Goal: Task Accomplishment & Management: Use online tool/utility

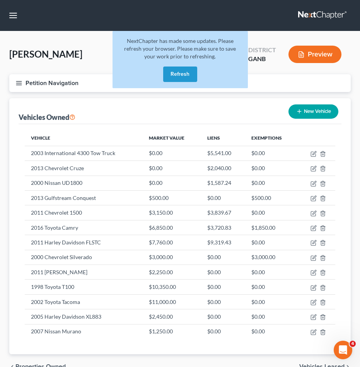
click at [169, 73] on button "Refresh" at bounding box center [180, 74] width 34 height 15
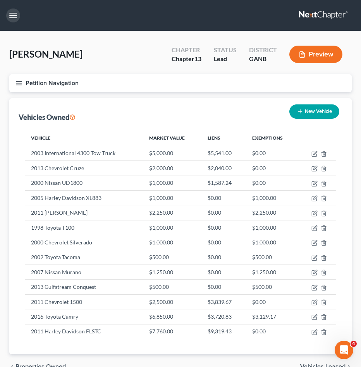
click at [18, 19] on button "button" at bounding box center [13, 16] width 14 height 14
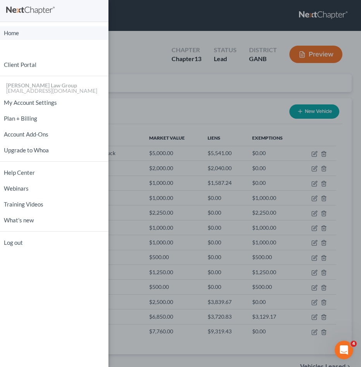
click at [16, 30] on link "Home" at bounding box center [54, 33] width 108 height 14
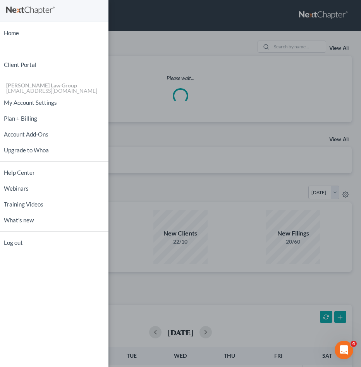
click at [294, 44] on div "Home New Case Client Portal Saedi Law Group mmays@saedilawgroup.com My Account …" at bounding box center [180, 183] width 361 height 367
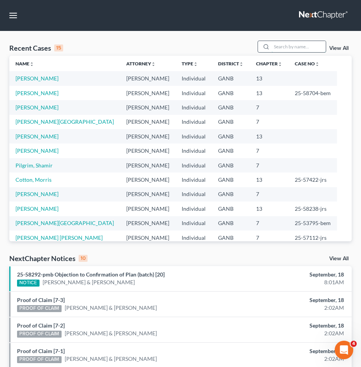
click at [295, 43] on input "search" at bounding box center [298, 46] width 54 height 11
type input "perez"
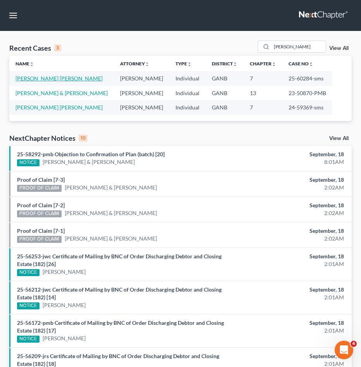
click at [58, 79] on link "[PERSON_NAME] [PERSON_NAME]" at bounding box center [58, 78] width 87 height 7
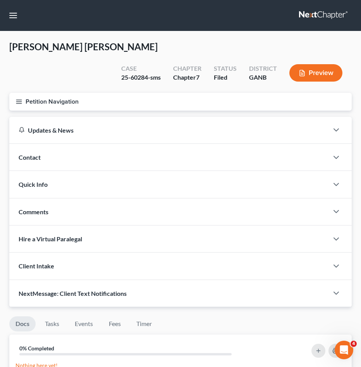
click at [59, 93] on button "Petition Navigation" at bounding box center [180, 102] width 342 height 18
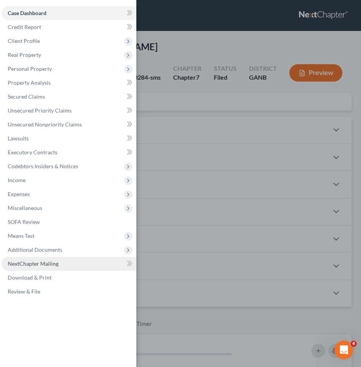
click at [57, 261] on span "NextChapter Mailing" at bounding box center [33, 264] width 51 height 7
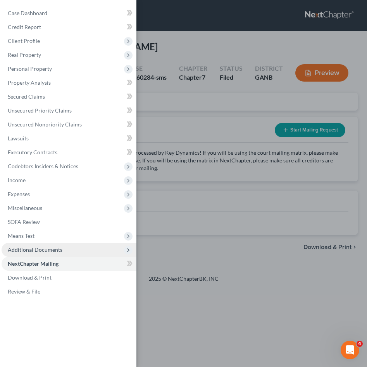
click at [55, 249] on span "Additional Documents" at bounding box center [35, 250] width 55 height 7
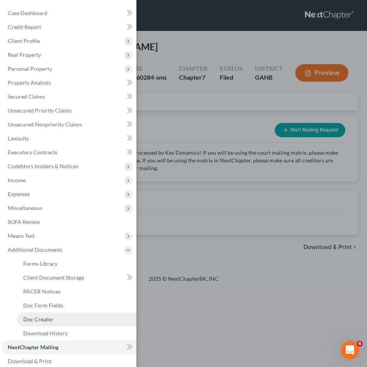
click at [56, 322] on link "Doc Creator" at bounding box center [76, 320] width 119 height 14
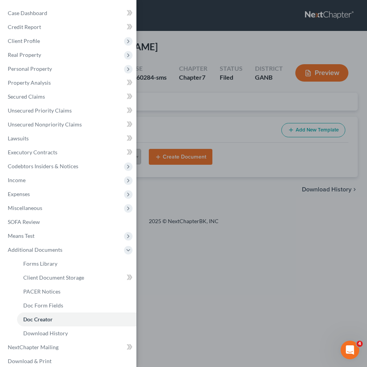
click at [219, 91] on div "Case Dashboard Payments Invoices Payments Payments Credit Report Client Profile" at bounding box center [183, 183] width 367 height 367
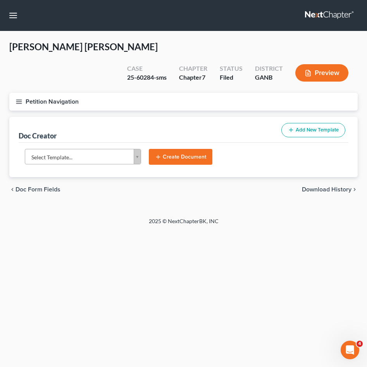
click at [131, 135] on body "Home New Case Client Portal Saedi Law Group mmays@saedilawgroup.com My Account …" at bounding box center [183, 183] width 367 height 367
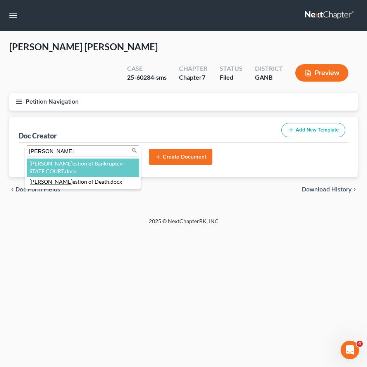
type input "sugg"
select select "111670"
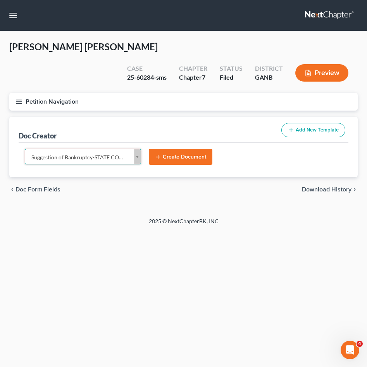
click at [187, 149] on button "Create Document" at bounding box center [180, 157] width 63 height 16
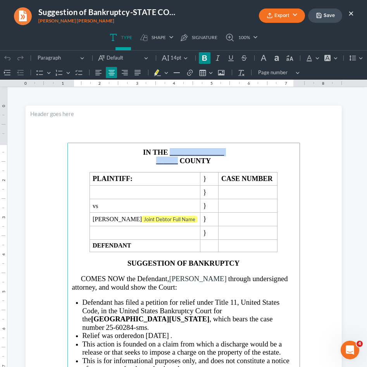
drag, startPoint x: 174, startPoint y: 163, endPoint x: 168, endPoint y: 154, distance: 11.2
click at [168, 154] on main "IN THE _______________ ______ COUNTY PLAINTIFF: } CASE NUMBER } vs } Antonio Ap…" at bounding box center [183, 310] width 232 height 334
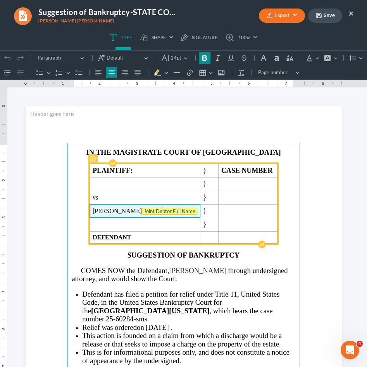
click at [174, 210] on tag "Joint Debtor Full Name" at bounding box center [169, 211] width 55 height 7
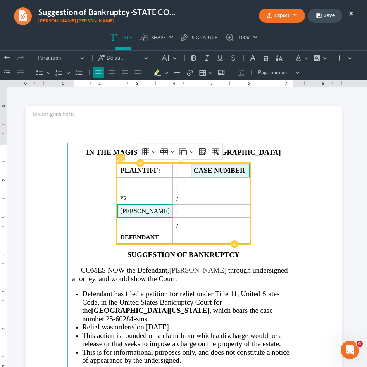
click at [245, 171] on strong "CASE NUMBER" at bounding box center [219, 171] width 51 height 8
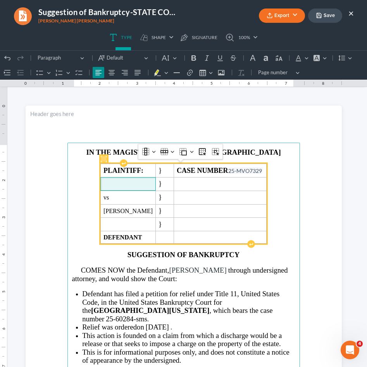
click at [116, 183] on span "Rich Text Editor, page-0-main" at bounding box center [127, 184] width 49 height 7
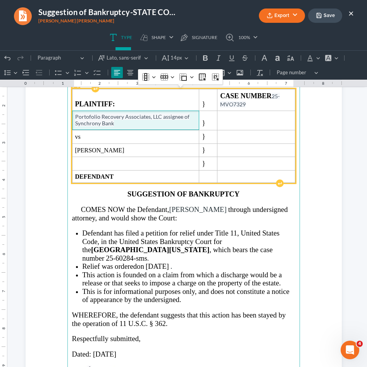
scroll to position [79, 0]
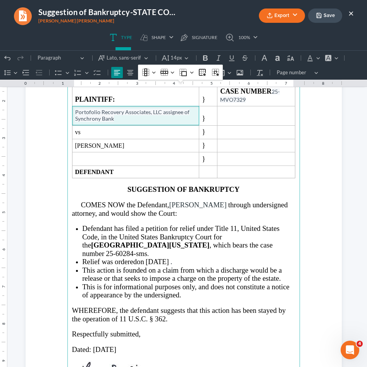
click at [113, 246] on span "Defendant has filed a petition for relief under Title 11, United States Code, i…" at bounding box center [180, 241] width 197 height 33
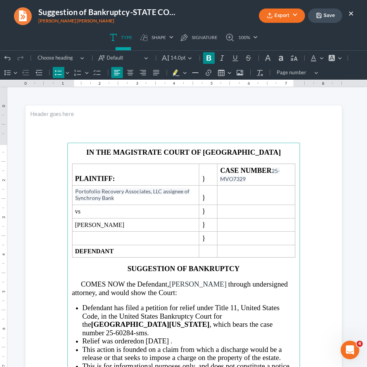
scroll to position [0, 0]
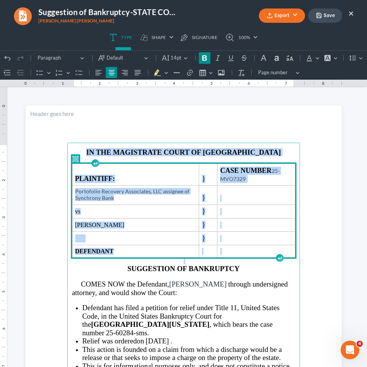
drag, startPoint x: 294, startPoint y: 254, endPoint x: 72, endPoint y: 148, distance: 245.9
click at [72, 148] on main "IN THE MAGISTRATE COURT OF DOUGLAS COUNTY PLAINTIFF: } CASE NUMBER 25-MVO7329 P…" at bounding box center [183, 310] width 232 height 334
copy main "IN THE MAGISTRATE COURT OF DOUGLAS COUNTY PLAINTIFF: } CASE NUMBER 25-MVO7329 P…"
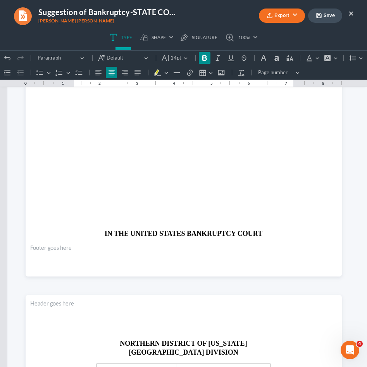
scroll to position [675, 0]
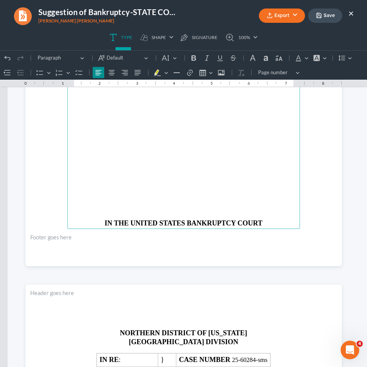
click at [72, 148] on p "Rich Text Editor, page-1-main" at bounding box center [183, 151] width 223 height 7
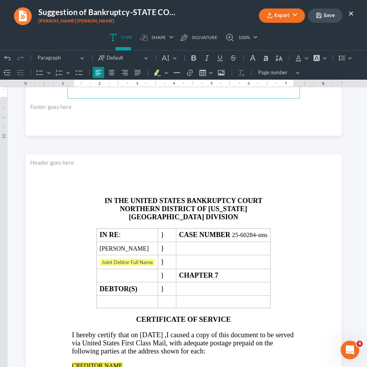
scroll to position [830, 0]
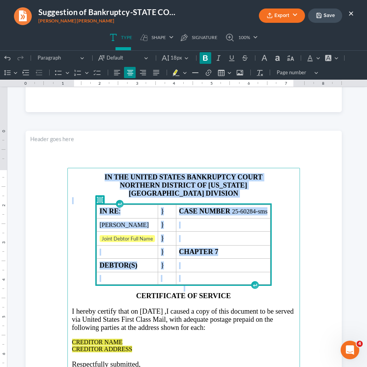
drag, startPoint x: 287, startPoint y: 280, endPoint x: 55, endPoint y: 161, distance: 261.1
click at [55, 161] on section "IN THE UNITED STATES BANKRUPTCY COURT NORTHERN DISTRICT OF GEORGIA ATLANTA DIVI…" at bounding box center [184, 335] width 316 height 409
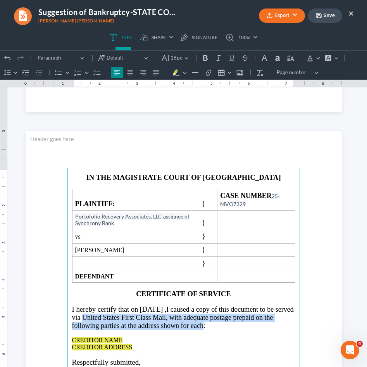
drag, startPoint x: 108, startPoint y: 315, endPoint x: 209, endPoint y: 322, distance: 101.2
click at [209, 322] on span "I caused a copy of this document to be served via United States First Class Mai…" at bounding box center [182, 318] width 221 height 24
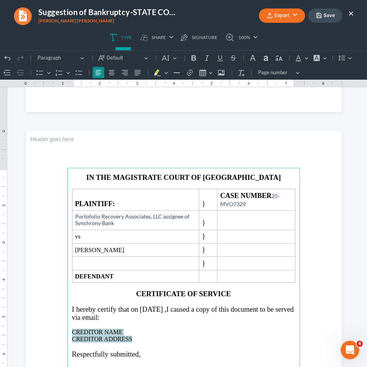
drag, startPoint x: 132, startPoint y: 339, endPoint x: 65, endPoint y: 331, distance: 67.9
click at [67, 331] on main "IN THE MAGISTRATE COURT OF DOUGLAS COUNTY PLAINTIFF: } CASE NUMBER 25-MVO7329 P…" at bounding box center [183, 335] width 232 height 334
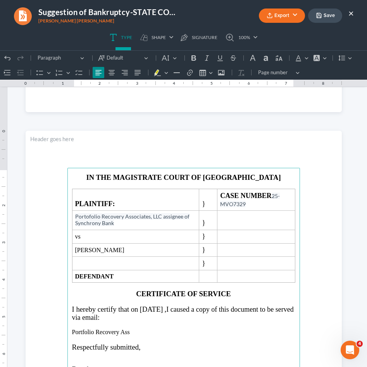
click at [99, 331] on p "Portfolio Recovery Ass" at bounding box center [183, 332] width 223 height 7
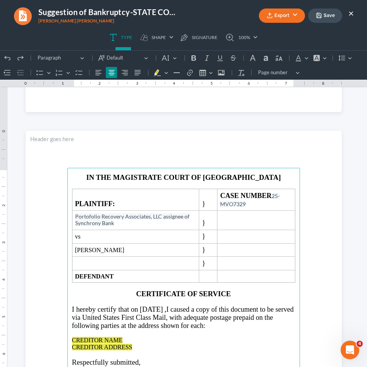
click at [134, 344] on p "CREDITOR NAME CREDITOR ADDRESS" at bounding box center [183, 344] width 223 height 14
drag, startPoint x: 134, startPoint y: 344, endPoint x: 69, endPoint y: 335, distance: 64.9
click at [69, 335] on main "IN THE MAGISTRATE COURT OF DOUGLAS COUNTY PLAINTIFF: } CASE NUMBER 25-MVO7329 P…" at bounding box center [183, 335] width 232 height 334
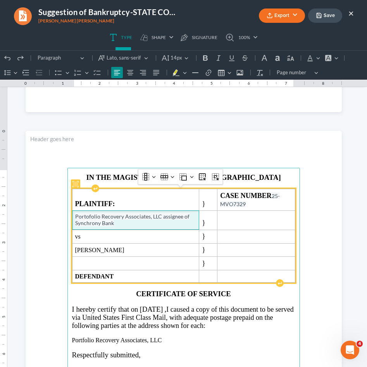
click at [91, 218] on span "Portofolio Recovery Associates, LLC assignee of Synchrony Bank" at bounding box center [132, 219] width 114 height 13
drag, startPoint x: 110, startPoint y: 225, endPoint x: 70, endPoint y: 215, distance: 40.4
click at [72, 215] on td "Portfolio Recovery Associates, LLC assignee of Synchrony Bank" at bounding box center [135, 220] width 126 height 19
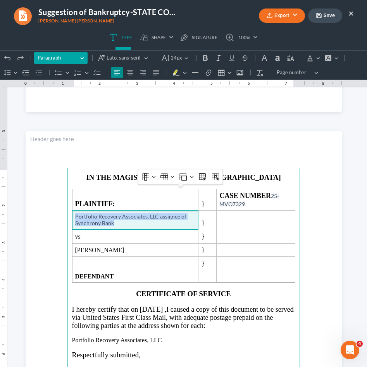
click at [70, 57] on span "Paragraph" at bounding box center [58, 58] width 40 height 8
click at [113, 55] on span "Lato, sans-serif" at bounding box center [123, 58] width 35 height 8
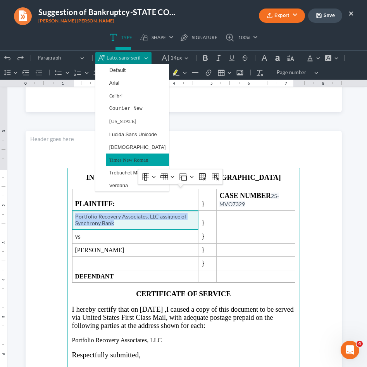
click at [127, 158] on span "Times New Roman" at bounding box center [128, 160] width 39 height 9
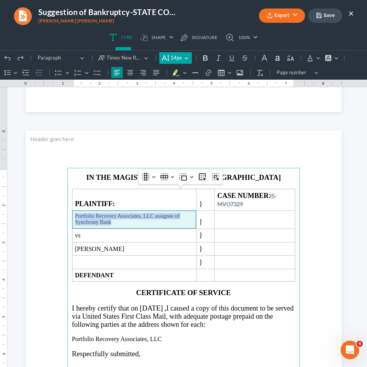
click at [169, 61] on icon "Editor toolbar" at bounding box center [165, 58] width 8 height 8
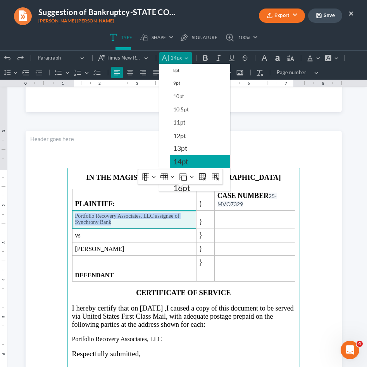
click at [189, 159] on button "14pt" at bounding box center [200, 161] width 60 height 13
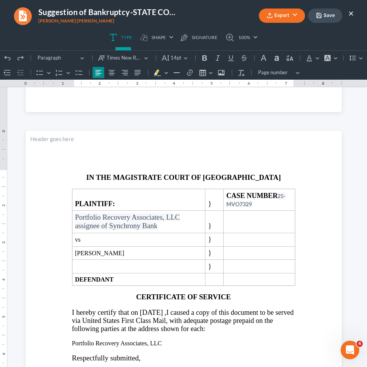
click at [175, 51] on div "Undo (⌘Z) Undo Redo (⌘Y) Redo Heading Paragraph Paragraph Heading 1 Heading 2 H…" at bounding box center [183, 65] width 363 height 29
click at [175, 52] on button "14pt 14pt" at bounding box center [174, 58] width 31 height 12
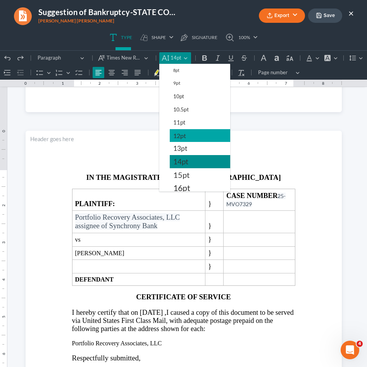
click at [186, 131] on button "12pt" at bounding box center [200, 135] width 60 height 13
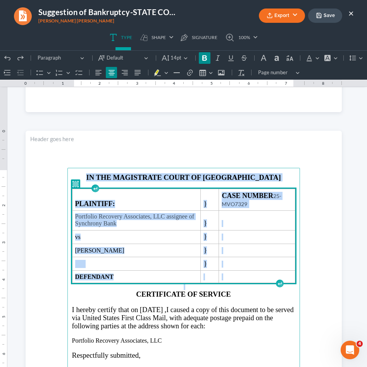
drag, startPoint x: 295, startPoint y: 279, endPoint x: 84, endPoint y: 168, distance: 237.9
click at [84, 168] on section "IN THE MAGISTRATE COURT OF DOUGLAS COUNTY PLAINTIFF: } CASE NUMBER 25-MVO7329 P…" at bounding box center [184, 335] width 316 height 409
copy main "IN THE MAGISTRATE COURT OF DOUGLAS COUNTY PLAINTIFF: } CASE NUMBER 25-MVO7329 P…"
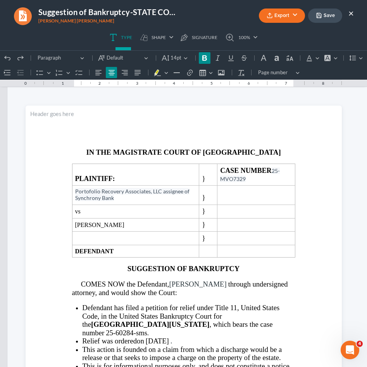
scroll to position [0, 0]
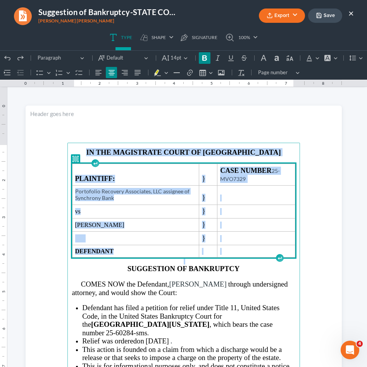
drag, startPoint x: 293, startPoint y: 254, endPoint x: 170, endPoint y: 110, distance: 189.2
click at [170, 110] on section "IN THE MAGISTRATE COURT OF DOUGLAS COUNTY PLAINTIFF: } CASE NUMBER 25-MVO7329 P…" at bounding box center [184, 310] width 316 height 409
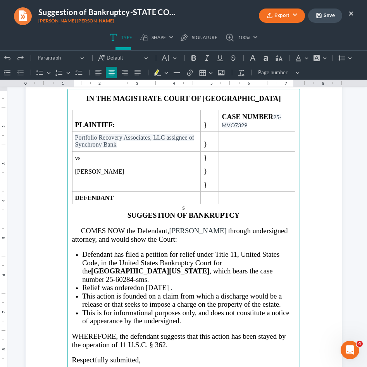
scroll to position [56, 0]
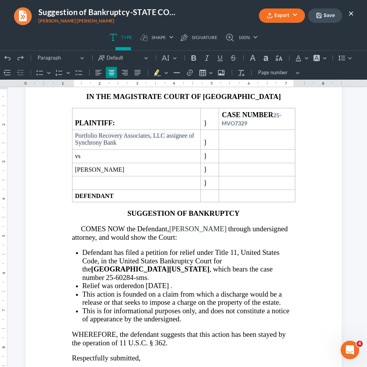
click at [321, 12] on button "Save" at bounding box center [325, 16] width 34 height 14
click at [286, 19] on button "Export" at bounding box center [282, 16] width 46 height 14
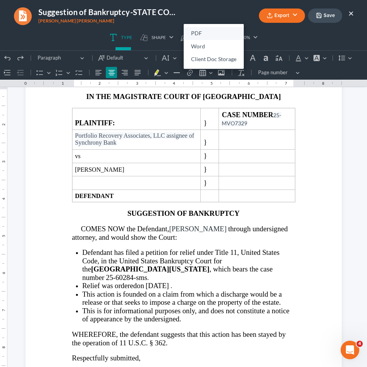
click at [220, 33] on link "PDF" at bounding box center [213, 33] width 60 height 13
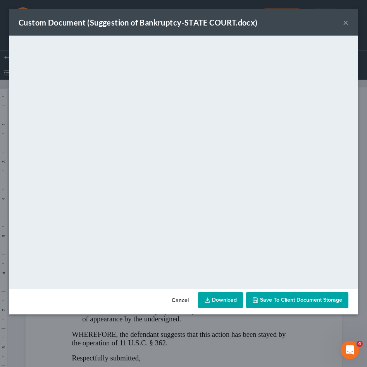
click at [345, 25] on button "×" at bounding box center [345, 22] width 5 height 9
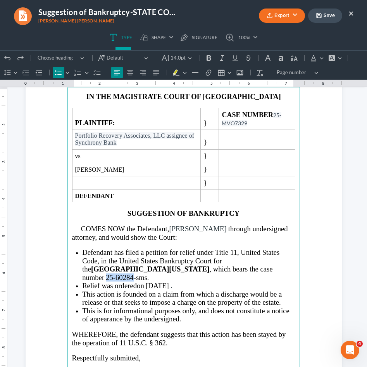
drag, startPoint x: 201, startPoint y: 268, endPoint x: 228, endPoint y: 268, distance: 26.7
click at [147, 274] on span "25-60284-sms" at bounding box center [126, 278] width 41 height 8
copy li "25-60284"
click at [350, 14] on button "×" at bounding box center [350, 13] width 5 height 9
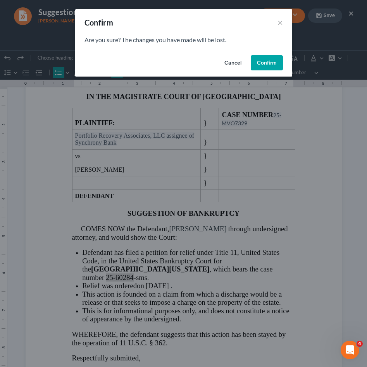
click at [269, 61] on button "Confirm" at bounding box center [266, 62] width 32 height 15
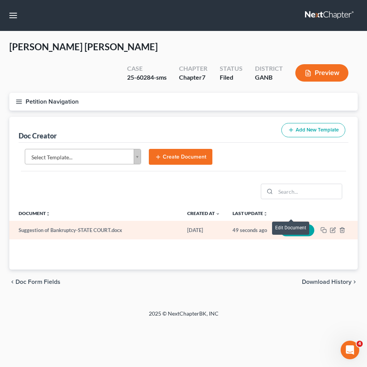
click at [302, 225] on button "Edit" at bounding box center [297, 231] width 34 height 12
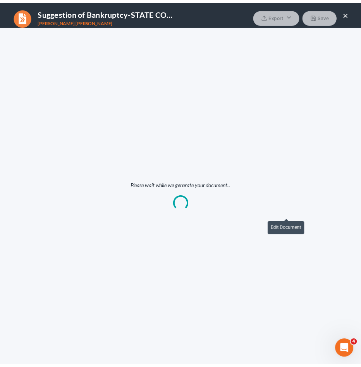
scroll to position [0, 0]
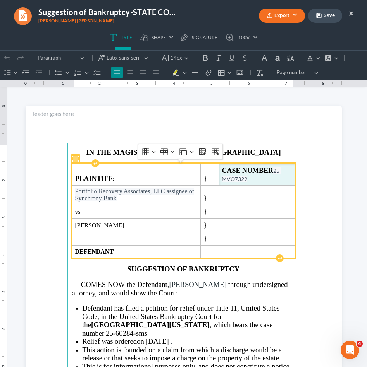
drag, startPoint x: 277, startPoint y: 171, endPoint x: 278, endPoint y: 180, distance: 8.5
click at [278, 180] on span "CASE NUMBER 25-MVO7329" at bounding box center [256, 175] width 70 height 16
copy span "25-MVO7329"
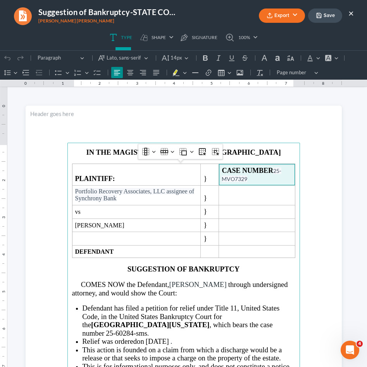
click at [352, 14] on button "×" at bounding box center [350, 13] width 5 height 9
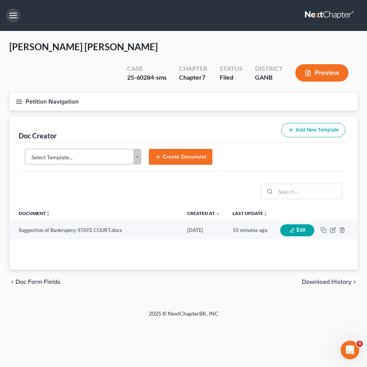
click at [12, 13] on button "button" at bounding box center [13, 16] width 14 height 14
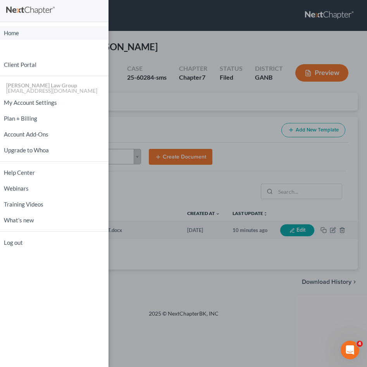
click at [18, 31] on link "Home" at bounding box center [54, 33] width 108 height 14
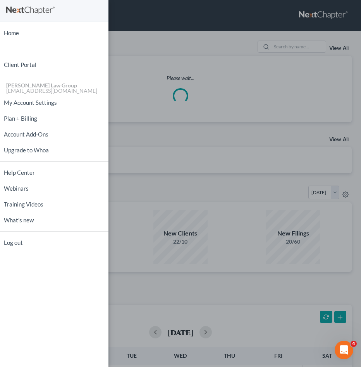
click at [313, 47] on div "Home New Case Client Portal Saedi Law Group mmays@saedilawgroup.com My Account …" at bounding box center [180, 183] width 361 height 367
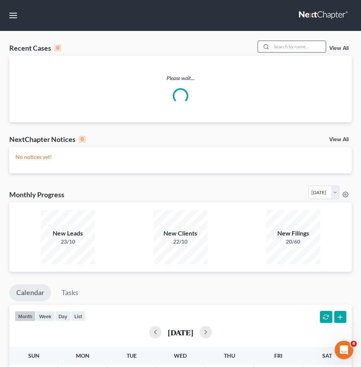
click at [294, 53] on div "Recent Cases 0 View All" at bounding box center [180, 48] width 342 height 15
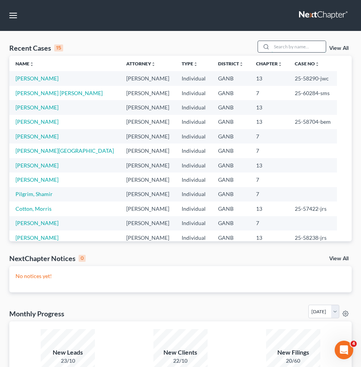
click at [294, 51] on input "search" at bounding box center [298, 46] width 54 height 11
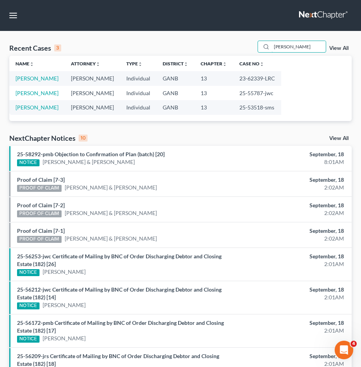
type input "Jackson"
drag, startPoint x: 268, startPoint y: 58, endPoint x: 265, endPoint y: 107, distance: 48.5
click at [265, 107] on td "25-53518-sms" at bounding box center [257, 107] width 48 height 14
copy td "53518"
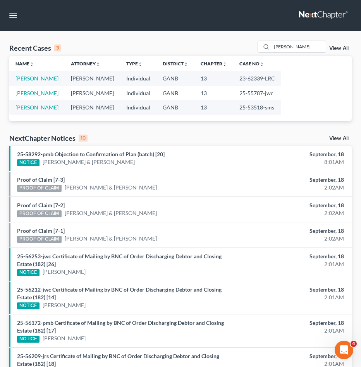
click at [31, 109] on link "[PERSON_NAME]" at bounding box center [36, 107] width 43 height 7
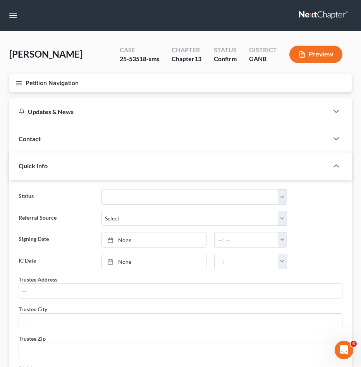
click at [19, 86] on icon "button" at bounding box center [18, 83] width 7 height 7
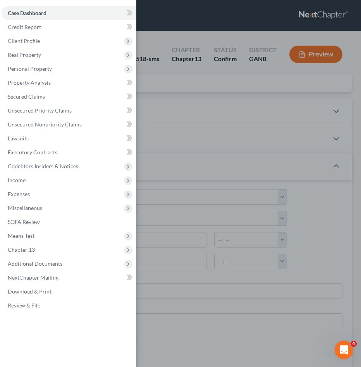
click at [191, 16] on div "Case Dashboard Payments Invoices Payments Payments Credit Report Client Profile" at bounding box center [180, 183] width 361 height 367
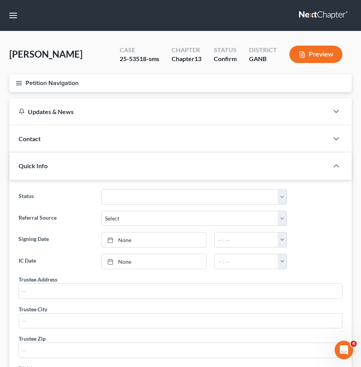
click at [52, 83] on button "Petition Navigation" at bounding box center [180, 83] width 342 height 18
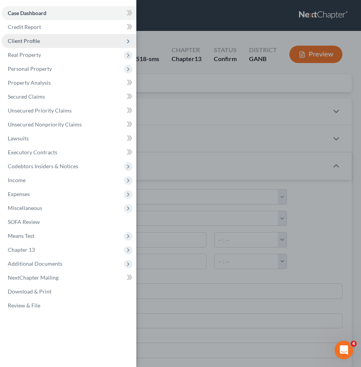
click at [39, 45] on span "Client Profile" at bounding box center [69, 41] width 135 height 14
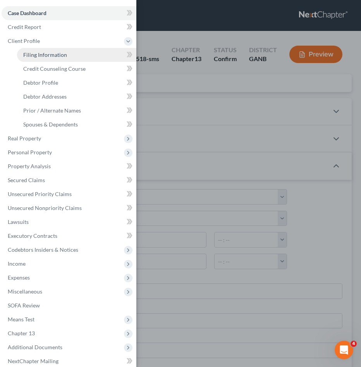
click at [39, 54] on span "Filing Information" at bounding box center [45, 54] width 44 height 7
select select "1"
select select "0"
select select "3"
select select "10"
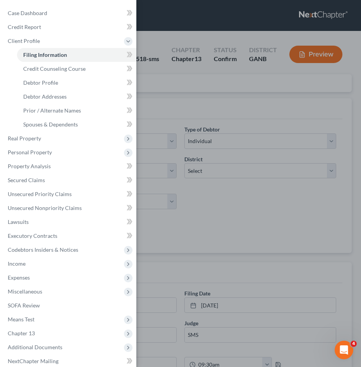
click at [219, 115] on div "Case Dashboard Payments Invoices Payments Payments Credit Report Client Profile" at bounding box center [180, 183] width 361 height 367
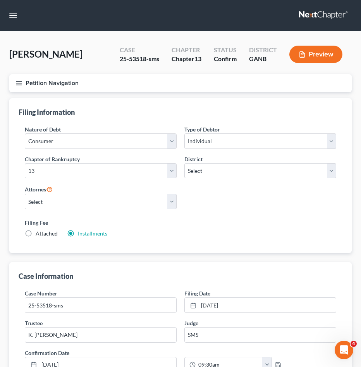
click at [332, 2] on nav "Home New Case Client Portal Saedi Law Group mmays@saedilawgroup.com My Account …" at bounding box center [180, 15] width 361 height 31
click at [15, 15] on button "button" at bounding box center [13, 16] width 14 height 14
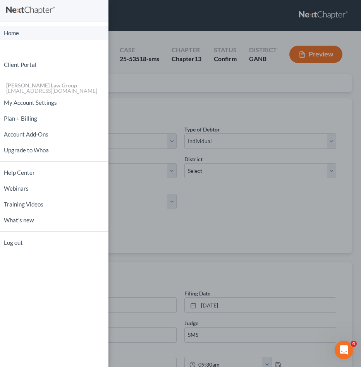
click at [15, 33] on link "Home" at bounding box center [54, 33] width 108 height 14
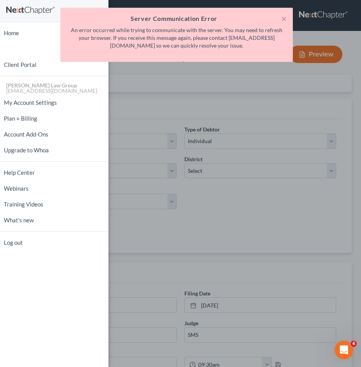
click at [287, 19] on div "× Server Communication Error An error occurred while trying to communicate with…" at bounding box center [176, 35] width 232 height 54
click at [281, 18] on button "×" at bounding box center [283, 18] width 5 height 9
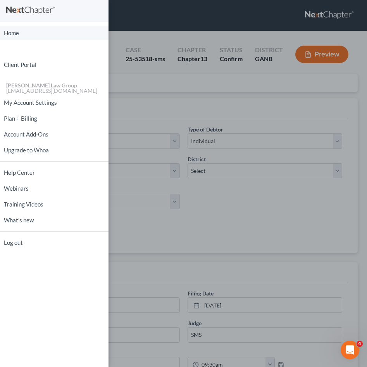
click at [16, 31] on link "Home" at bounding box center [54, 33] width 108 height 14
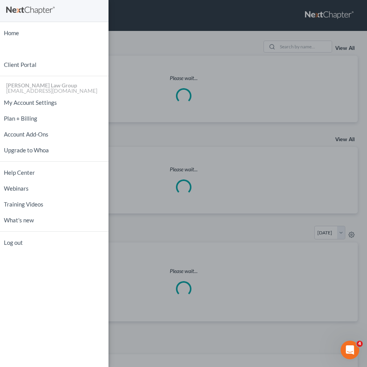
click at [168, 22] on div "Home New Case Client Portal Saedi Law Group mmays@saedilawgroup.com My Account …" at bounding box center [183, 183] width 367 height 367
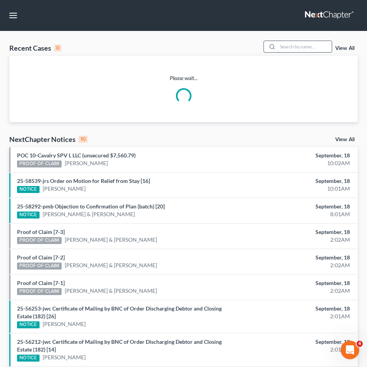
click at [315, 46] on input "search" at bounding box center [304, 46] width 54 height 11
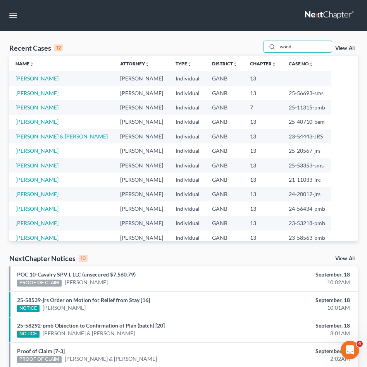
type input "wood"
click at [42, 78] on link "[PERSON_NAME]" at bounding box center [36, 78] width 43 height 7
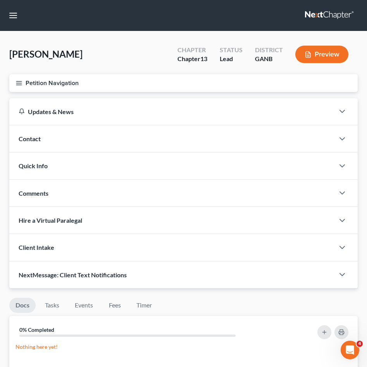
click at [41, 82] on button "Petition Navigation" at bounding box center [183, 83] width 348 height 18
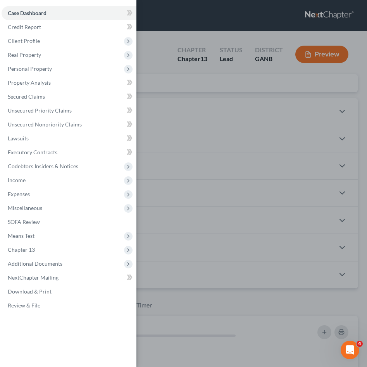
click at [166, 60] on div "Case Dashboard Payments Invoices Payments Payments Credit Report Client Profile" at bounding box center [183, 183] width 367 height 367
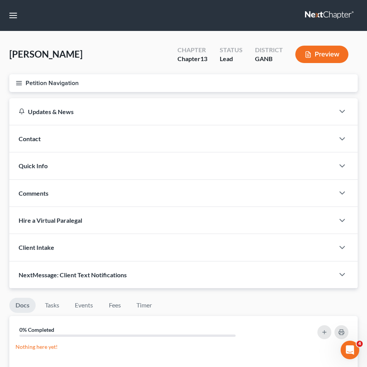
click at [20, 90] on button "Petition Navigation" at bounding box center [183, 83] width 348 height 18
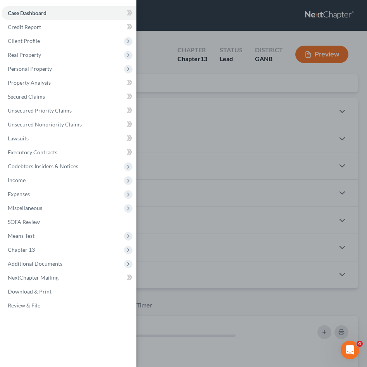
click at [154, 19] on div "Case Dashboard Payments Invoices Payments Payments Credit Report Client Profile" at bounding box center [183, 183] width 367 height 367
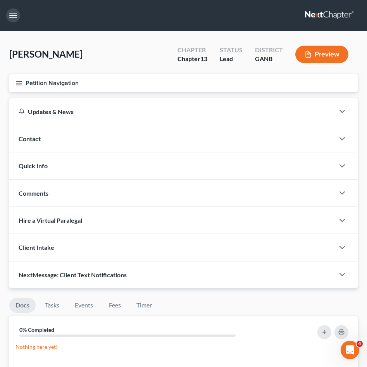
click at [18, 18] on button "button" at bounding box center [13, 16] width 14 height 14
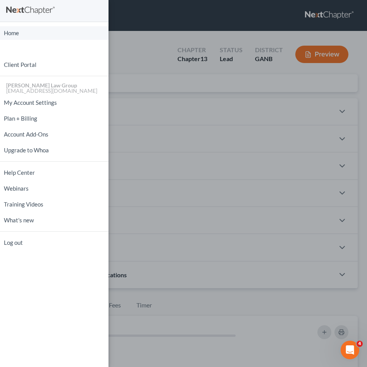
click at [14, 33] on link "Home" at bounding box center [54, 33] width 108 height 14
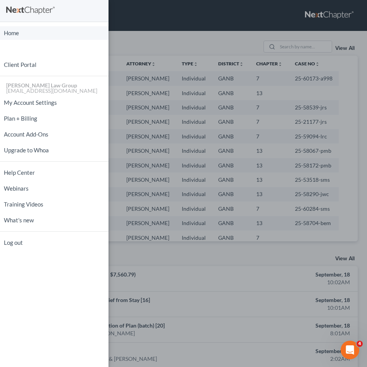
click at [19, 33] on link "Home" at bounding box center [54, 33] width 108 height 14
click at [150, 51] on div "Home New Case Client Portal Saedi Law Group mmays@saedilawgroup.com My Account …" at bounding box center [183, 183] width 367 height 367
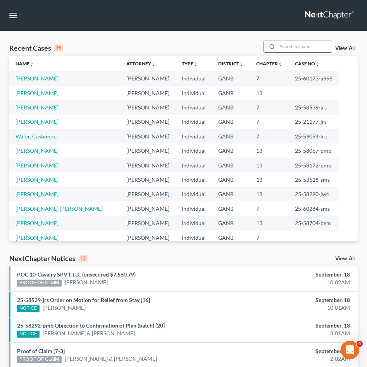
click at [288, 46] on input "search" at bounding box center [304, 46] width 54 height 11
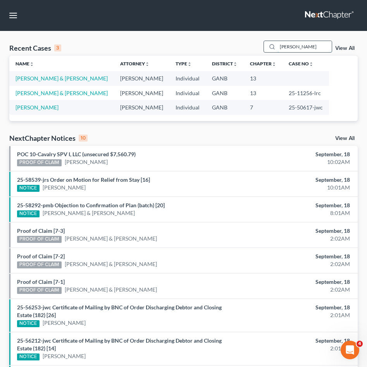
type input "Taylor"
drag, startPoint x: 288, startPoint y: 46, endPoint x: 46, endPoint y: 93, distance: 246.5
click at [46, 93] on link "[PERSON_NAME] & [PERSON_NAME]" at bounding box center [61, 93] width 92 height 7
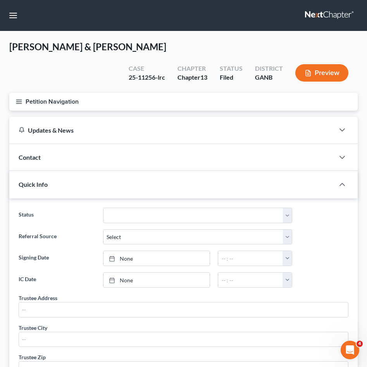
click at [36, 93] on button "Petition Navigation" at bounding box center [183, 102] width 348 height 18
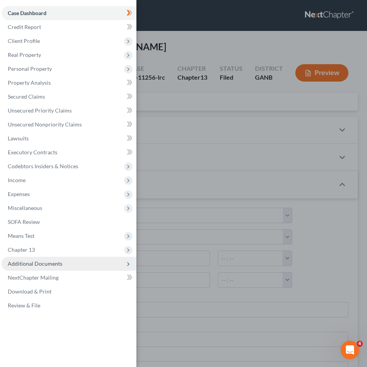
click at [33, 264] on span "Additional Documents" at bounding box center [35, 264] width 55 height 7
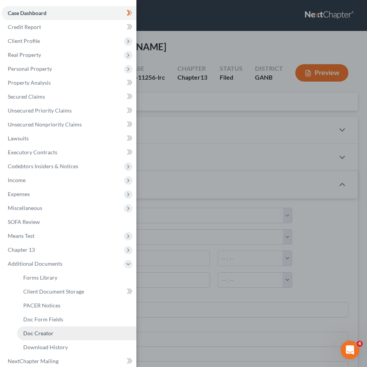
click at [43, 332] on span "Doc Creator" at bounding box center [38, 333] width 30 height 7
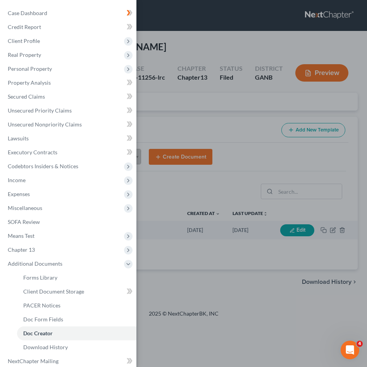
click at [261, 146] on div "Case Dashboard Payments Invoices Payments Payments Credit Report Client Profile" at bounding box center [183, 183] width 367 height 367
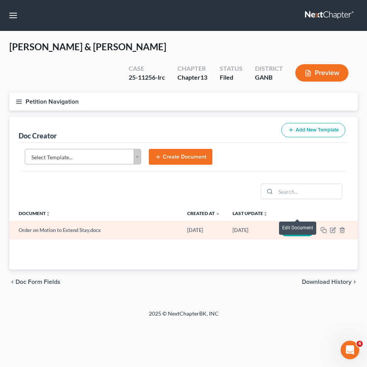
click at [298, 225] on button "Edit" at bounding box center [297, 231] width 34 height 12
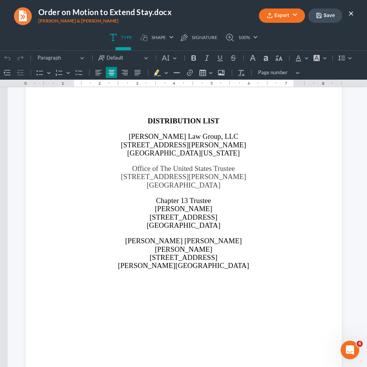
scroll to position [890, 0]
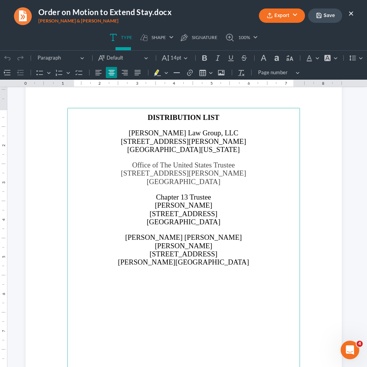
click at [249, 261] on p "7581 Hwy 27 Buchanan, GA 30113" at bounding box center [183, 258] width 223 height 17
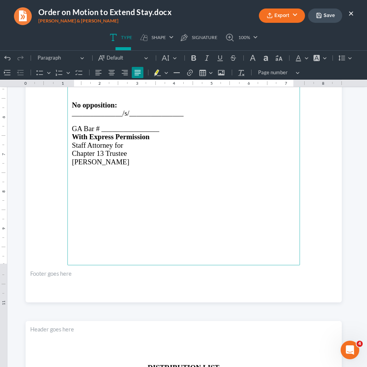
scroll to position [637, 0]
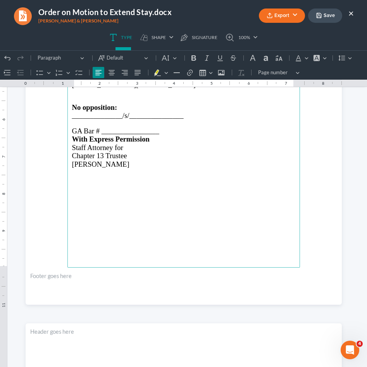
click at [132, 120] on p "Rich Text Editor, page-1-main" at bounding box center [183, 123] width 223 height 7
click at [129, 127] on span "GA Bar # ________________" at bounding box center [115, 131] width 87 height 8
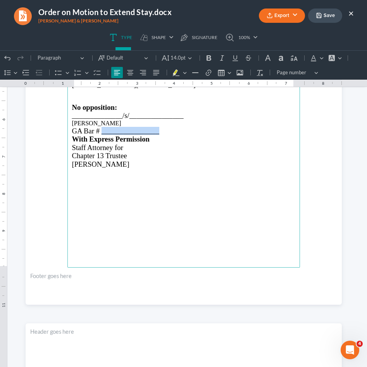
click at [129, 127] on span "GA Bar # ________________" at bounding box center [115, 131] width 87 height 8
click at [317, 19] on button "Save" at bounding box center [325, 16] width 34 height 14
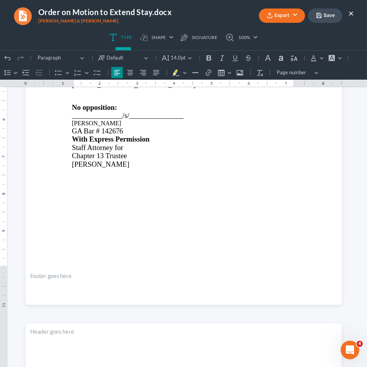
click at [285, 20] on button "Export" at bounding box center [282, 16] width 46 height 14
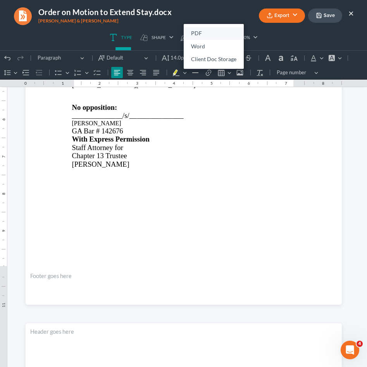
click at [208, 33] on link "PDF" at bounding box center [213, 33] width 60 height 13
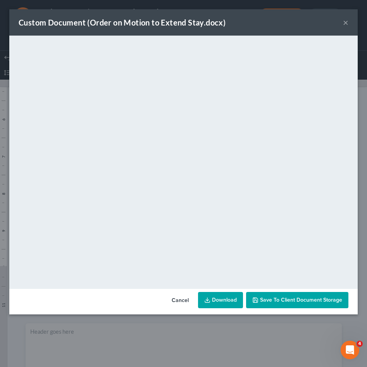
click at [221, 303] on link "Download" at bounding box center [220, 300] width 45 height 16
click at [348, 22] on button "×" at bounding box center [345, 22] width 5 height 9
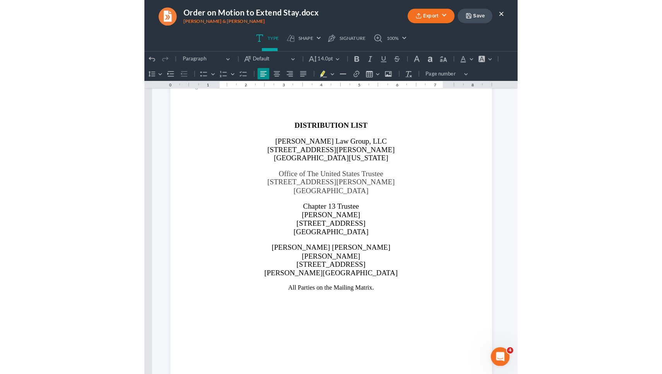
scroll to position [888, 0]
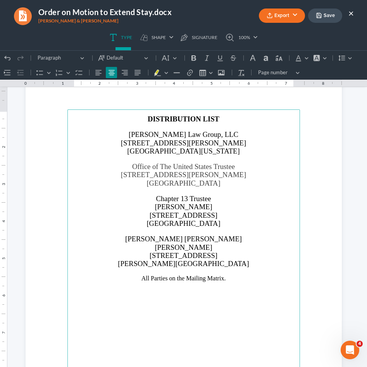
click at [191, 276] on p "All Parties on the Mailing Matrix." at bounding box center [183, 278] width 223 height 7
click at [169, 57] on icon "Editor toolbar" at bounding box center [165, 58] width 8 height 8
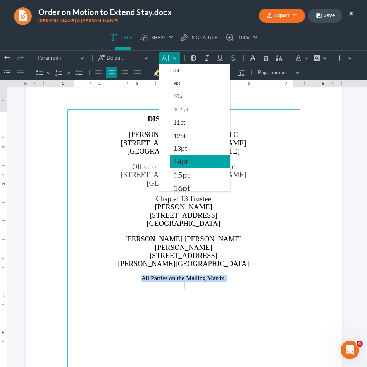
click at [185, 161] on span "14pt" at bounding box center [180, 161] width 15 height 9
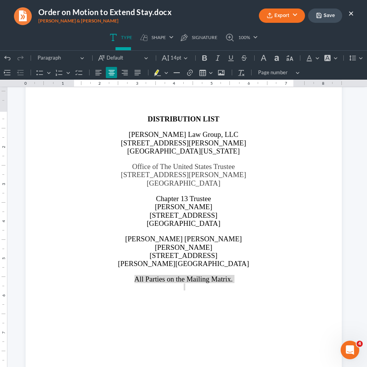
click at [326, 16] on button "Save" at bounding box center [325, 16] width 34 height 14
click at [284, 14] on button "Export" at bounding box center [282, 16] width 46 height 14
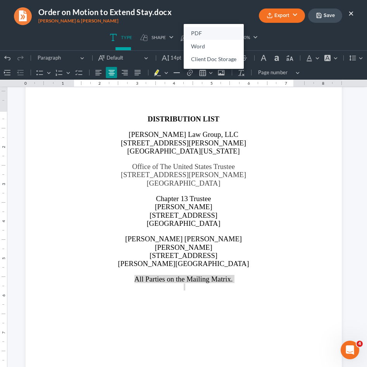
click at [207, 33] on link "PDF" at bounding box center [213, 33] width 60 height 13
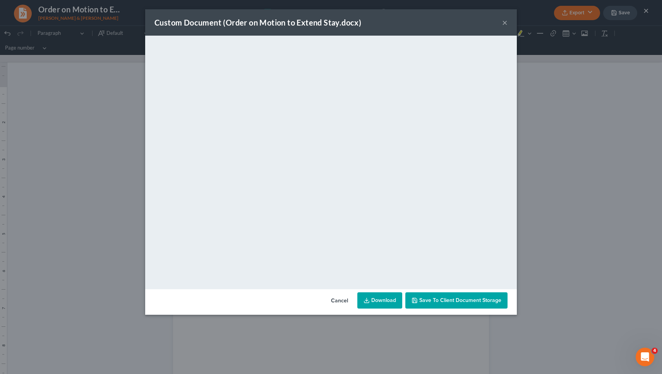
click at [366, 22] on button "×" at bounding box center [504, 22] width 5 height 9
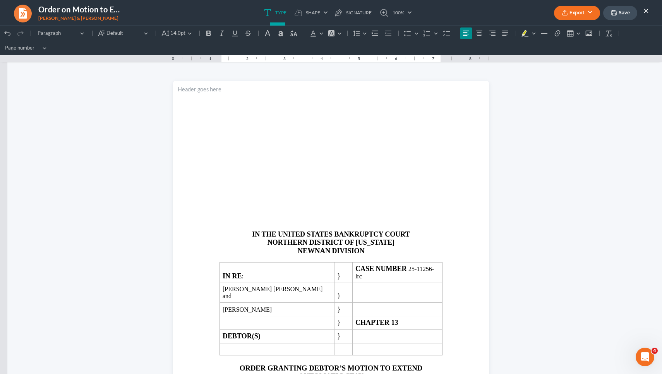
scroll to position [0, 0]
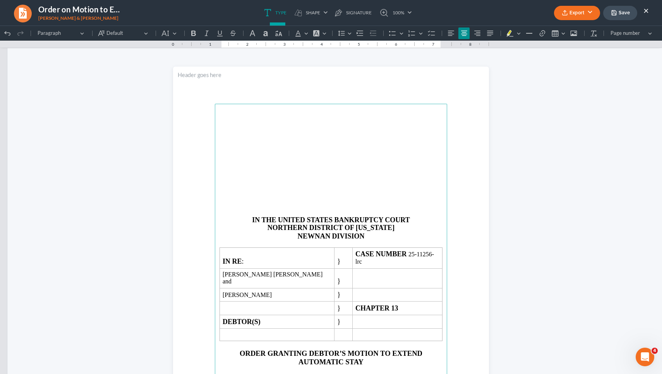
click at [366, 13] on button "×" at bounding box center [645, 10] width 5 height 9
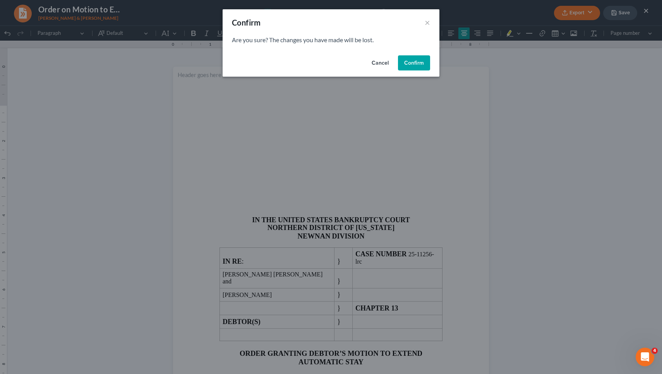
click at [366, 61] on button "Confirm" at bounding box center [414, 62] width 32 height 15
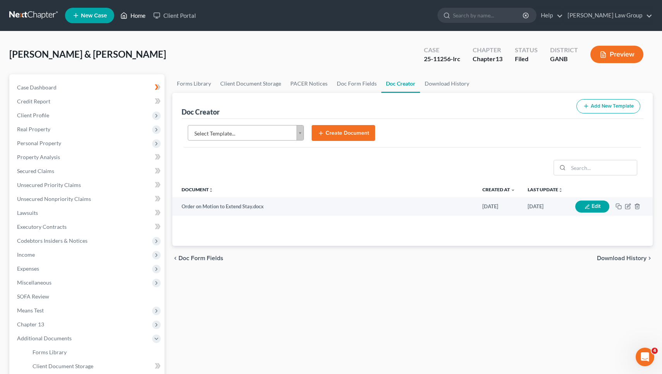
click at [142, 18] on link "Home" at bounding box center [133, 16] width 33 height 14
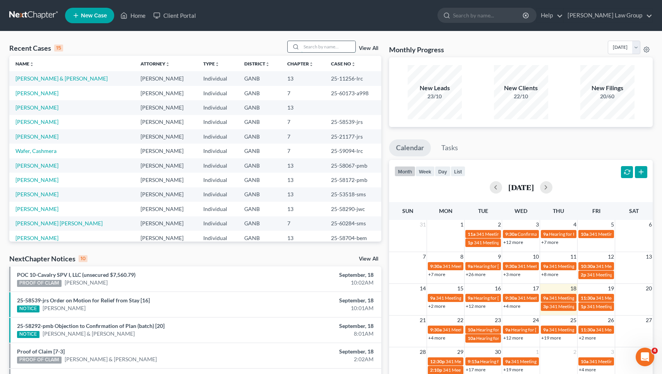
click at [314, 47] on input "search" at bounding box center [328, 46] width 54 height 11
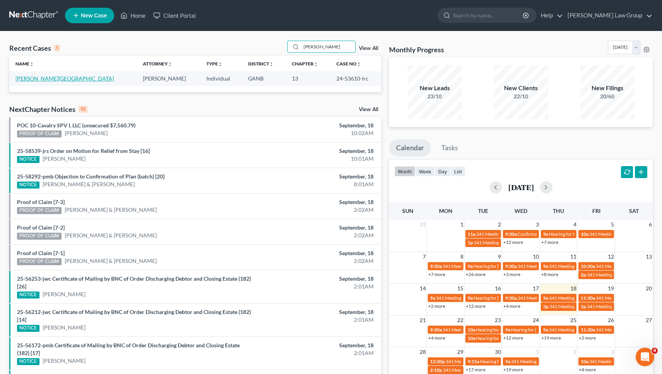
type input "mills"
click at [43, 79] on link "[PERSON_NAME][GEOGRAPHIC_DATA]" at bounding box center [64, 78] width 98 height 7
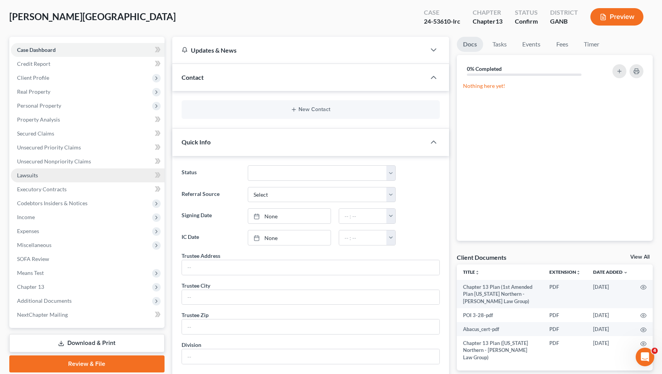
scroll to position [40, 0]
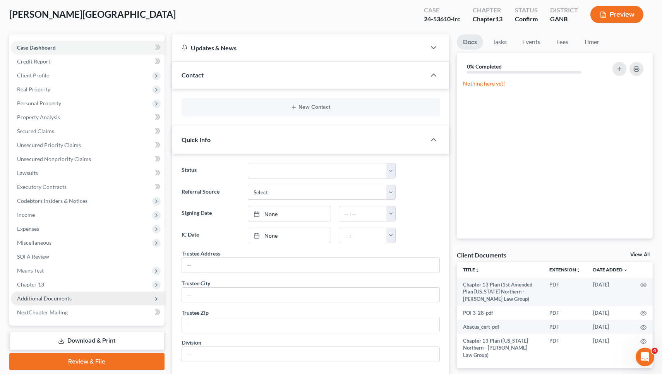
click at [52, 297] on span "Additional Documents" at bounding box center [44, 298] width 55 height 7
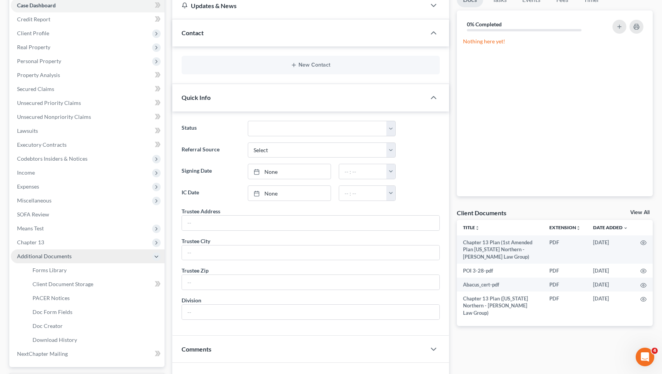
scroll to position [83, 0]
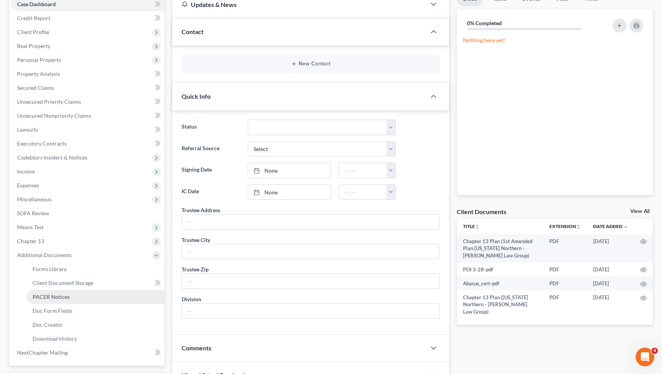
click at [52, 297] on span "PACER Notices" at bounding box center [51, 296] width 37 height 7
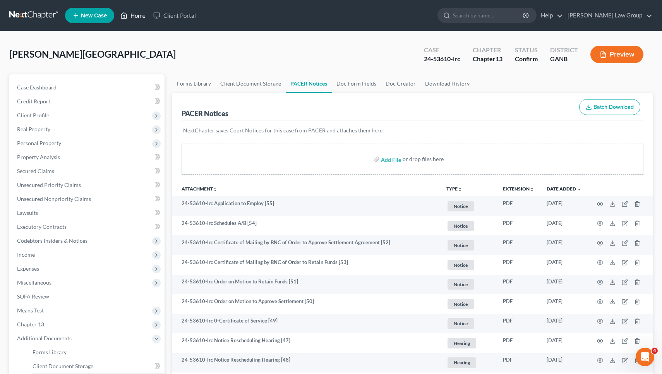
click at [137, 17] on link "Home" at bounding box center [133, 16] width 33 height 14
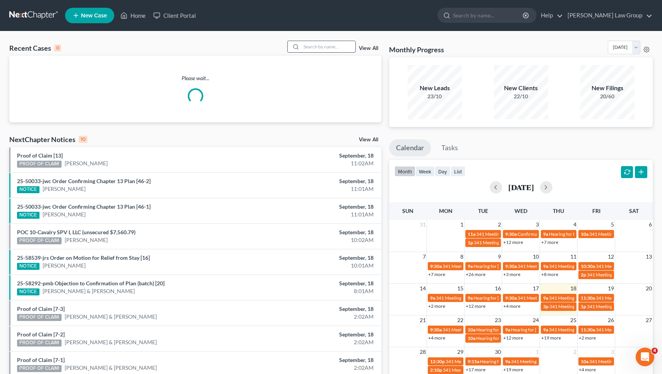
click at [341, 45] on input "search" at bounding box center [328, 46] width 54 height 11
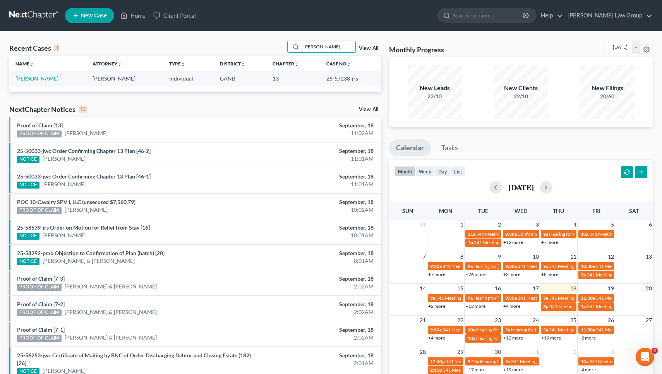
type input "haynes"
click at [44, 78] on link "[PERSON_NAME]" at bounding box center [36, 78] width 43 height 7
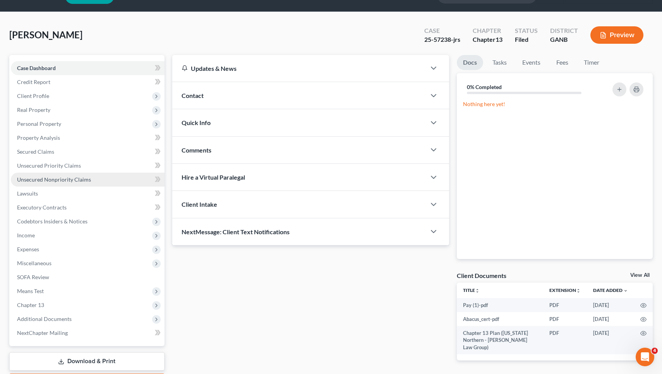
scroll to position [44, 0]
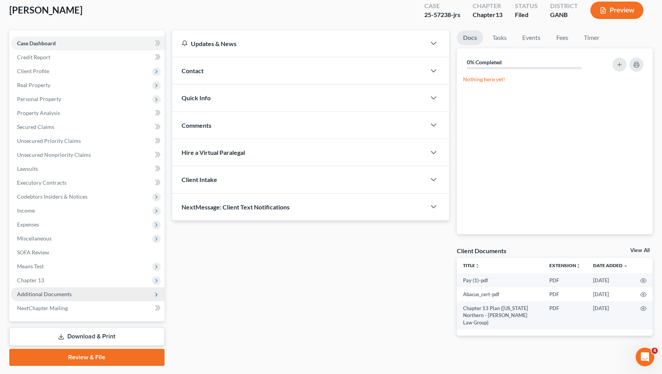
click at [62, 290] on span "Additional Documents" at bounding box center [88, 294] width 154 height 14
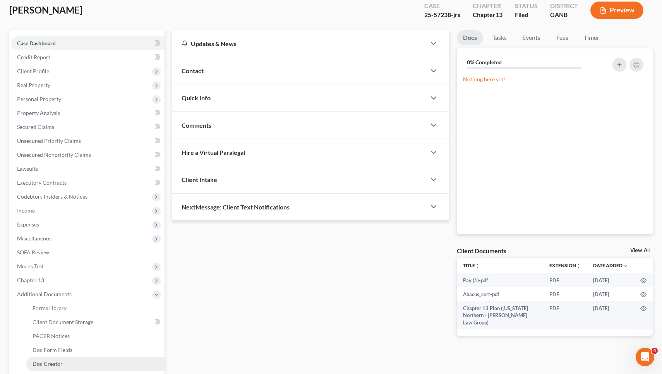
click at [60, 363] on span "Doc Creator" at bounding box center [48, 363] width 30 height 7
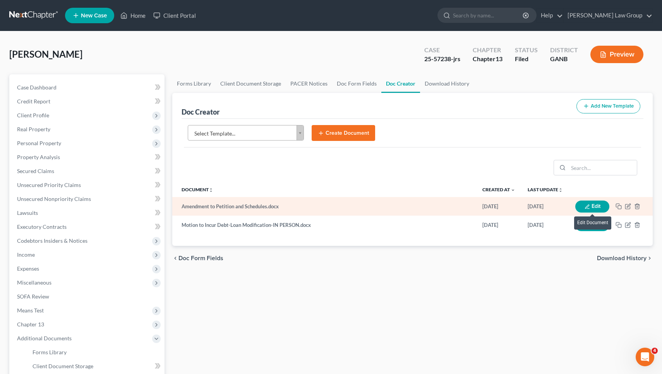
click at [366, 209] on icon "button" at bounding box center [587, 206] width 5 height 5
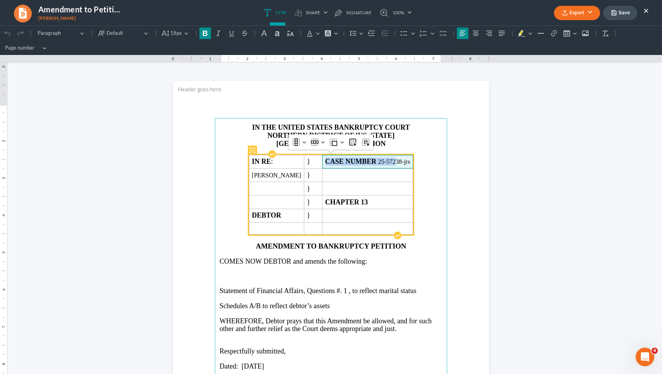
drag, startPoint x: 391, startPoint y: 145, endPoint x: 408, endPoint y: 159, distance: 22.3
click at [366, 159] on span "CASE NUMBER 25-57238-jrs" at bounding box center [367, 162] width 85 height 8
click at [366, 161] on tbody "IN RE : } CASE NUMBER 25-57238-jrs Teresa Lynn Haynes } } } CHAPTER 13 DEBTOR }" at bounding box center [331, 195] width 164 height 80
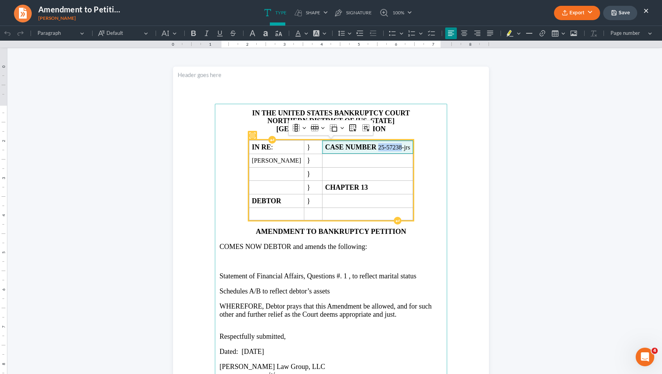
drag, startPoint x: 414, startPoint y: 148, endPoint x: 391, endPoint y: 147, distance: 22.9
click at [366, 147] on span "CASE NUMBER 25-57238-jrs" at bounding box center [367, 147] width 85 height 8
copy span "25-57238"
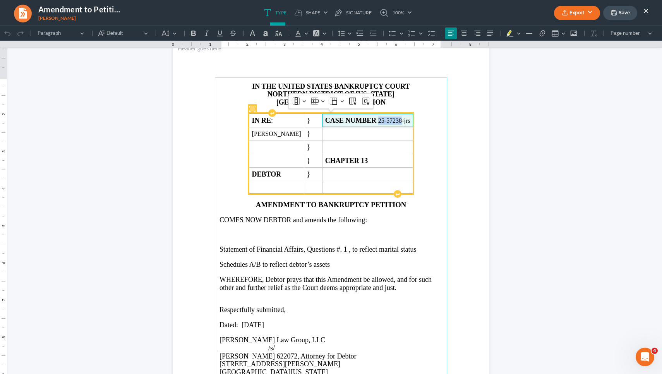
scroll to position [29, 0]
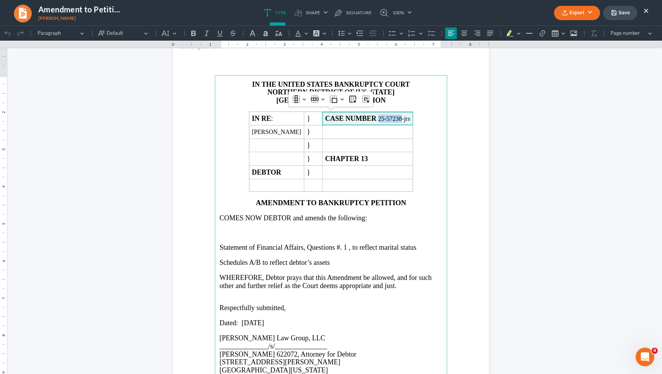
click at [363, 226] on p "Rich Text Editor, page-0-main" at bounding box center [330, 225] width 223 height 7
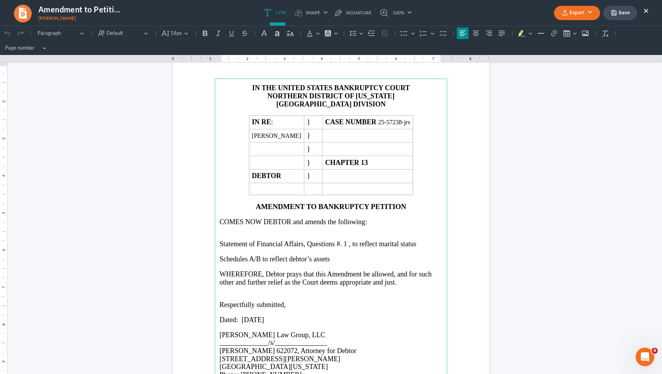
scroll to position [40, 0]
click at [365, 230] on main "IN THE UNITED STATES BANKRUPTCY COURT NORTHERN DISTRICT OF GEORGIA ATLANTA DIVI…" at bounding box center [331, 245] width 232 height 334
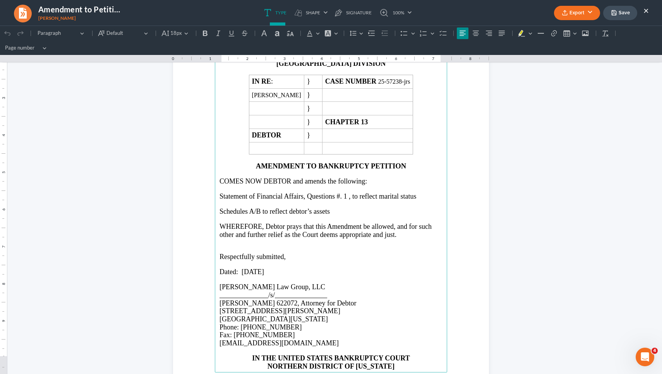
scroll to position [96, 0]
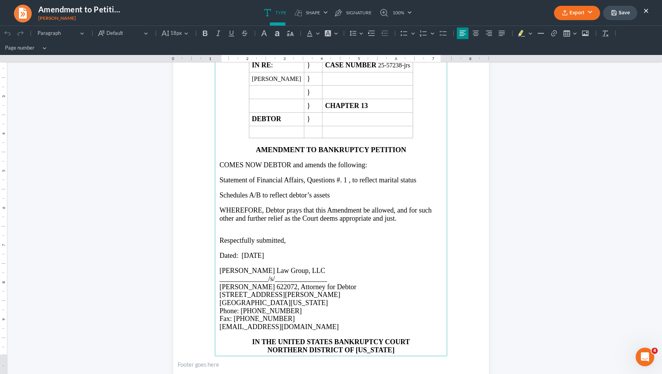
click at [257, 253] on span "Dated: 09/15/2025" at bounding box center [241, 256] width 45 height 8
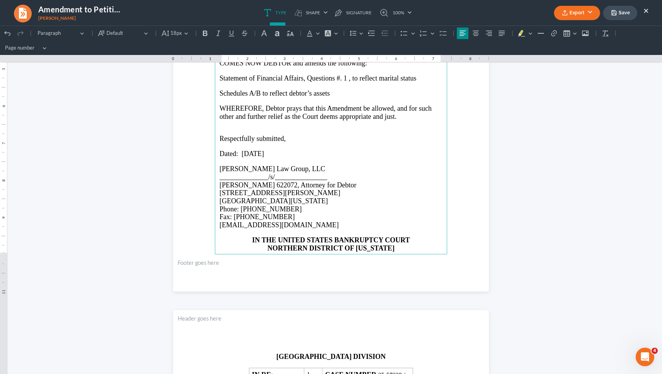
scroll to position [206, 0]
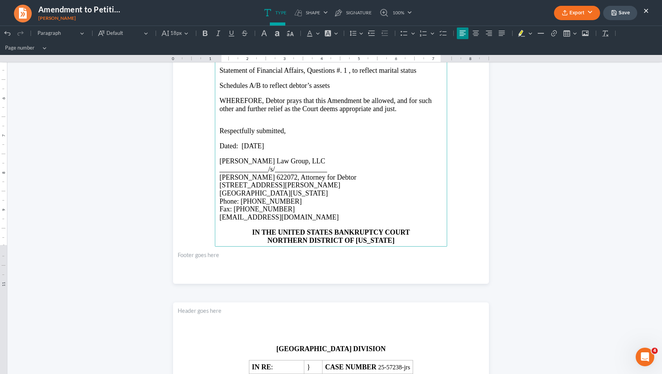
click at [322, 217] on main "IN THE UNITED STATES BANKRUPTCY COURT NORTHERN DISTRICT OF GEORGIA ATLANTA DIVI…" at bounding box center [331, 79] width 232 height 334
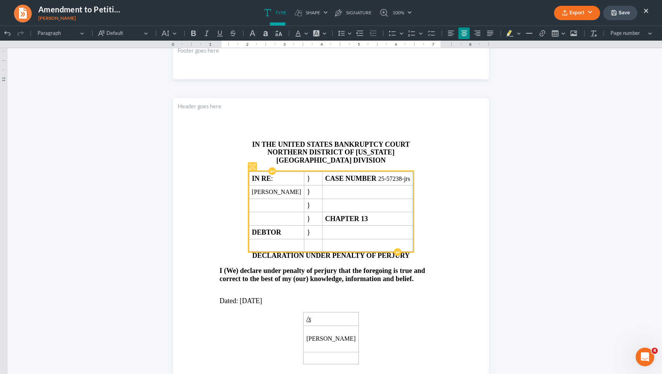
scroll to position [399, 0]
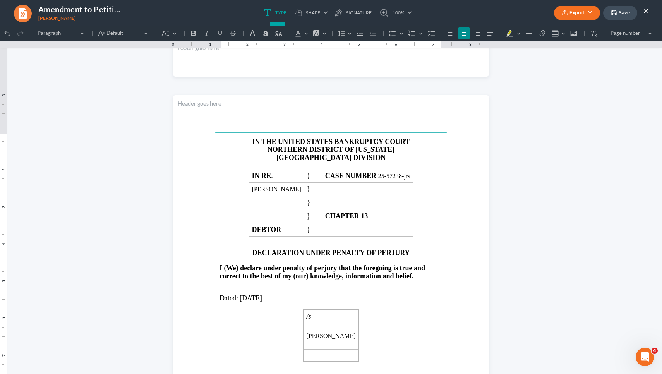
click at [255, 297] on main "⁠⁠⁠⁠⁠⁠⁠ IN THE UNITED STATES BANKRUPTCY COURT NORTHERN DISTRICT OF GEORGIA ATLA…" at bounding box center [331, 299] width 232 height 334
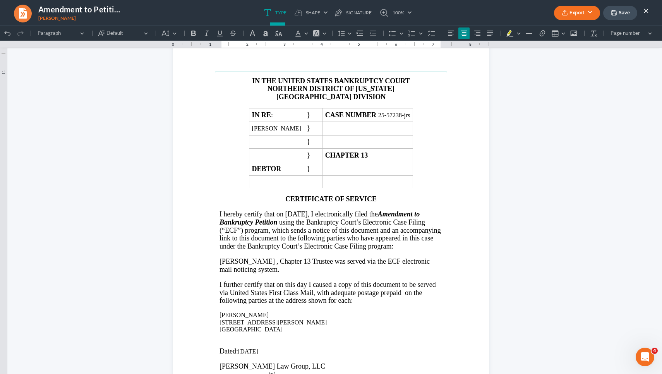
scroll to position [891, 0]
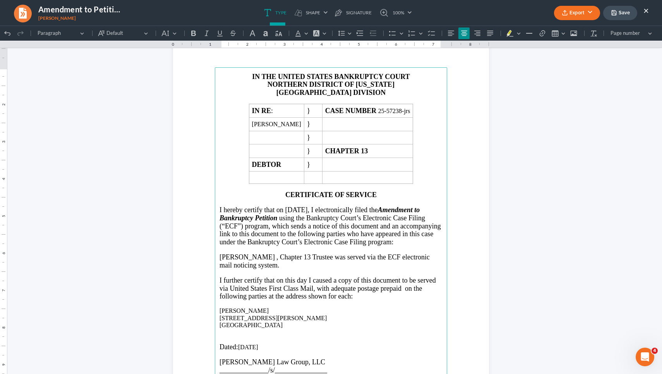
click at [314, 210] on main "⁠⁠⁠⁠⁠⁠⁠ IN THE UNITED STATES BANKRUPTCY COURT NORTHERN DISTRICT OF GEORGIA ATLA…" at bounding box center [331, 234] width 232 height 334
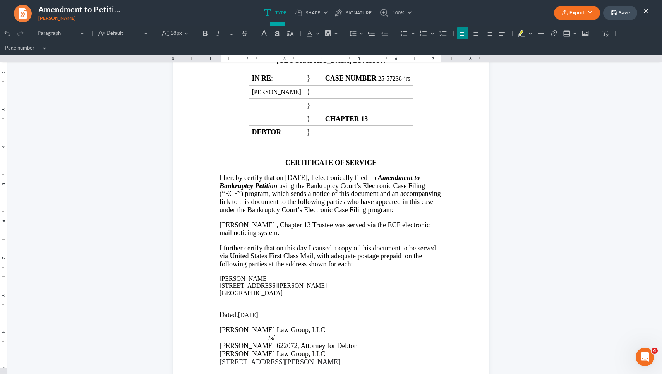
scroll to position [944, 0]
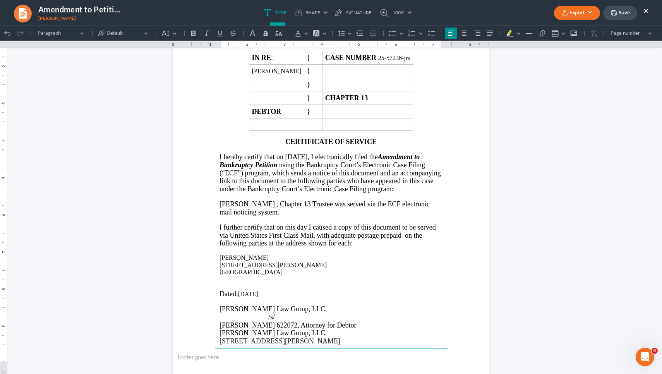
click at [255, 302] on main "IN THE UNITED STATES BANKRUPTCY COURT NORTHERN DISTRICT OF GEORGIA ATLANTA DIVI…" at bounding box center [331, 181] width 232 height 334
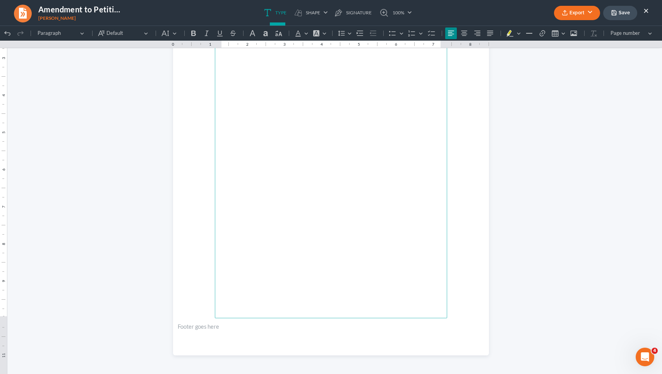
scroll to position [1402, 0]
click at [366, 8] on button "Save" at bounding box center [620, 13] width 34 height 14
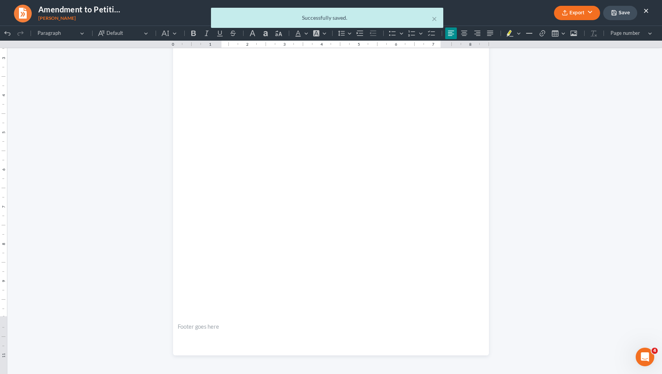
click at [366, 16] on ul "Type shapes Shape Line Check Arrow Circle Rectangle pen-tool Signature 100% Fit…" at bounding box center [338, 13] width 388 height 26
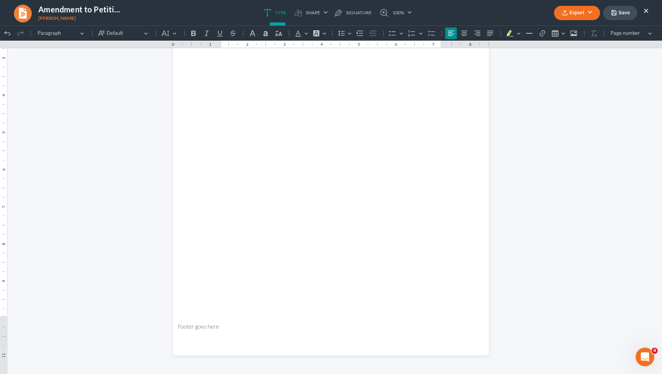
click at [366, 12] on button "Export" at bounding box center [577, 13] width 46 height 14
click at [366, 29] on link "PDF" at bounding box center [576, 30] width 60 height 13
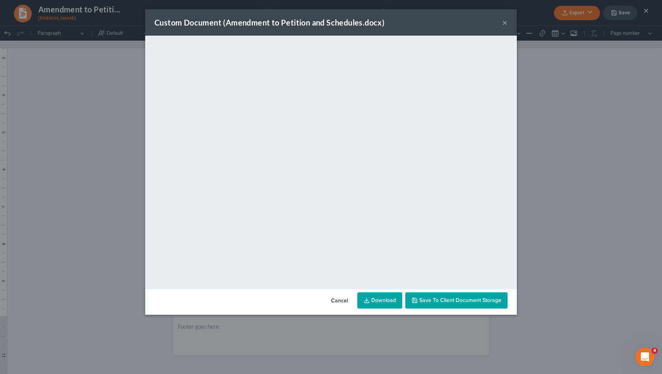
click at [366, 20] on button "×" at bounding box center [504, 22] width 5 height 9
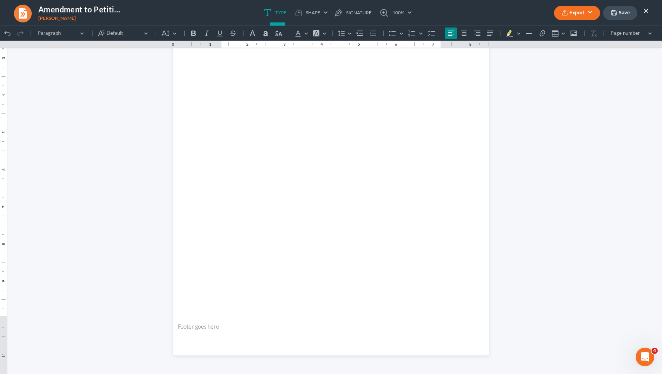
click at [366, 11] on button "×" at bounding box center [645, 10] width 5 height 9
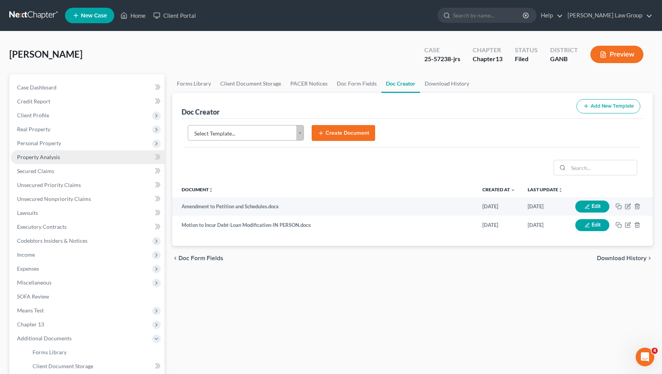
click at [79, 163] on link "Property Analysis" at bounding box center [88, 157] width 154 height 14
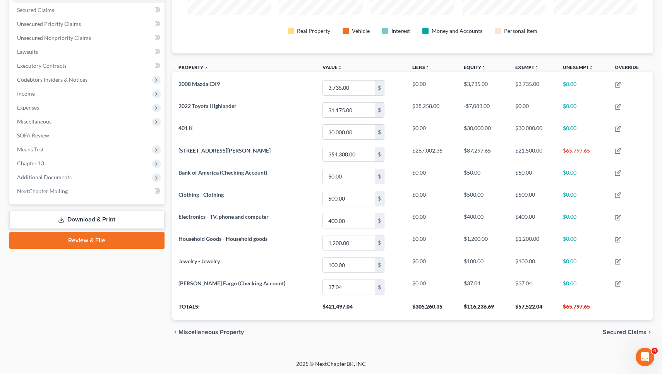
scroll to position [161, 0]
drag, startPoint x: 512, startPoint y: 306, endPoint x: 538, endPoint y: 304, distance: 25.7
click at [366, 304] on th "$57,522.04" at bounding box center [533, 309] width 48 height 22
copy th "57,522.04"
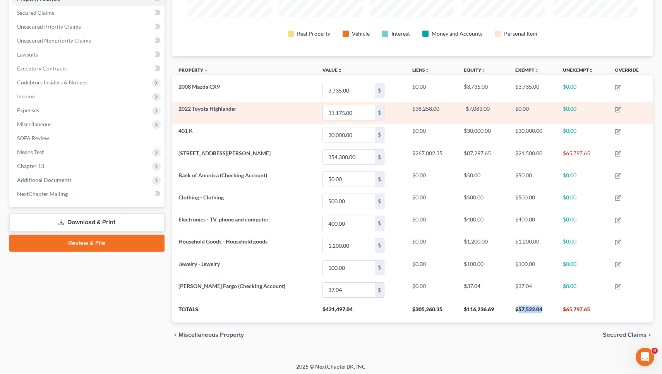
scroll to position [139, 0]
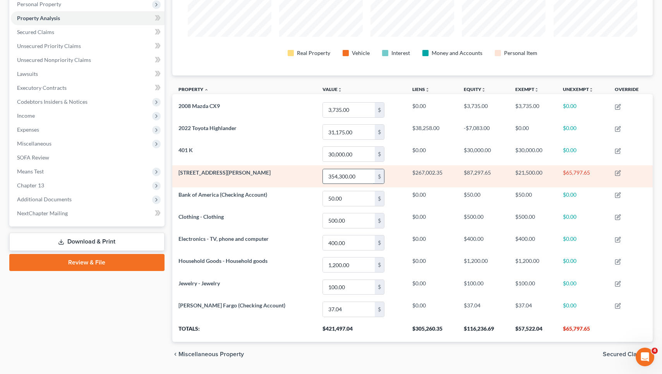
click at [345, 177] on input "354,300.00" at bounding box center [349, 176] width 52 height 15
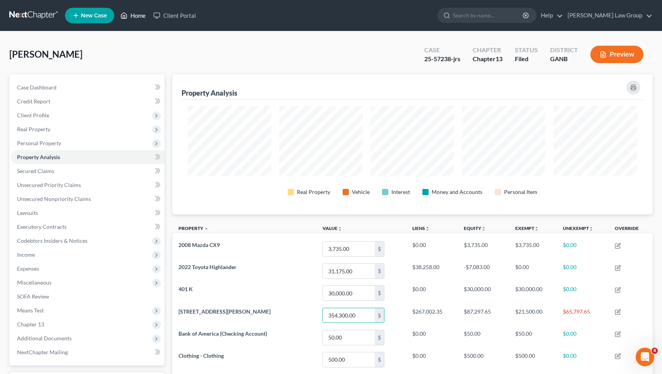
scroll to position [0, 0]
click at [137, 17] on link "Home" at bounding box center [133, 16] width 33 height 14
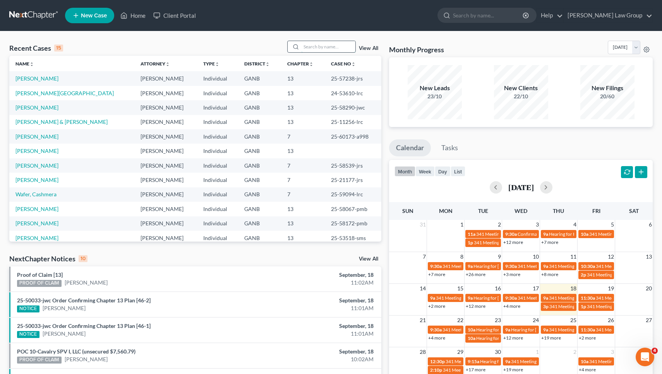
click at [339, 46] on input "search" at bounding box center [328, 46] width 54 height 11
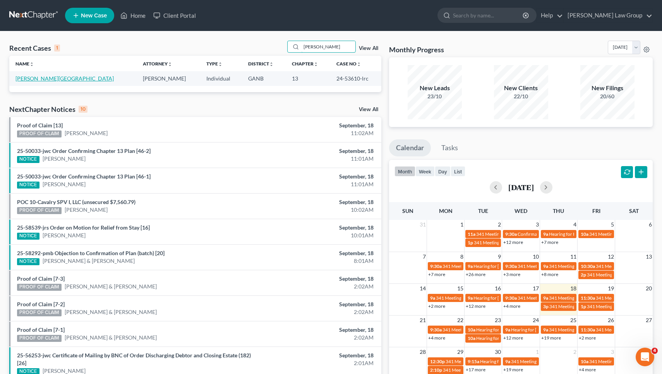
type input "mills"
click at [44, 77] on link "[PERSON_NAME][GEOGRAPHIC_DATA]" at bounding box center [64, 78] width 98 height 7
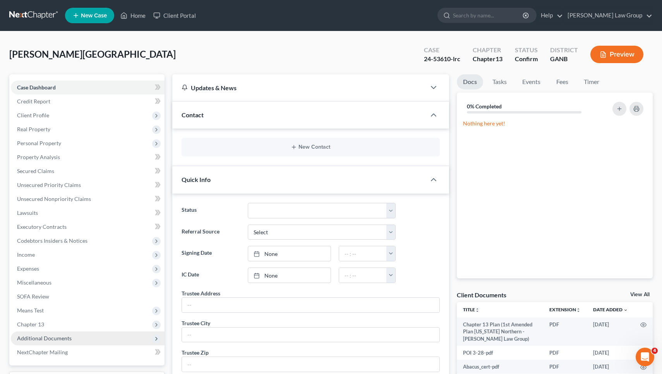
click at [51, 331] on span "Additional Documents" at bounding box center [88, 338] width 154 height 14
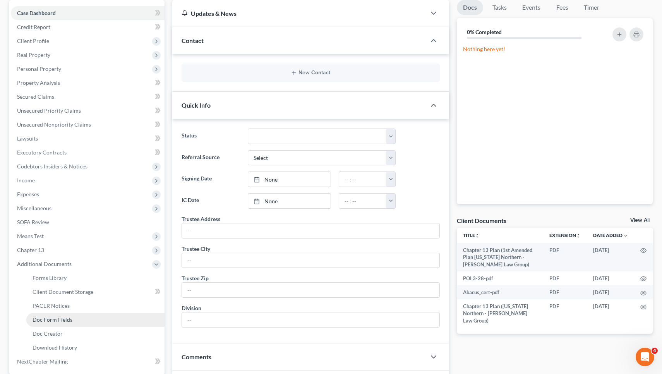
scroll to position [75, 0]
click at [51, 331] on span "Doc Creator" at bounding box center [48, 332] width 30 height 7
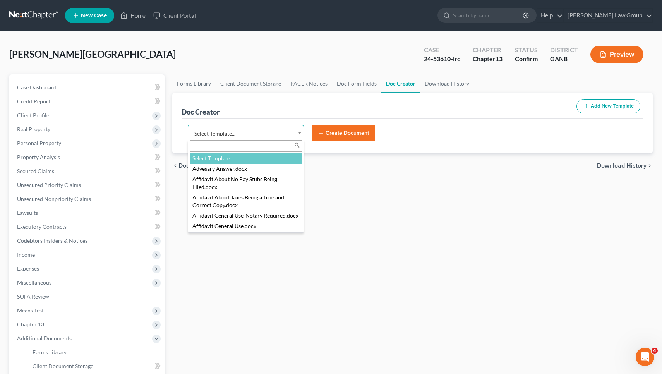
click at [253, 137] on body "Home New Case Client Portal [PERSON_NAME] Law Group [EMAIL_ADDRESS][DOMAIN_NAME…" at bounding box center [331, 261] width 662 height 523
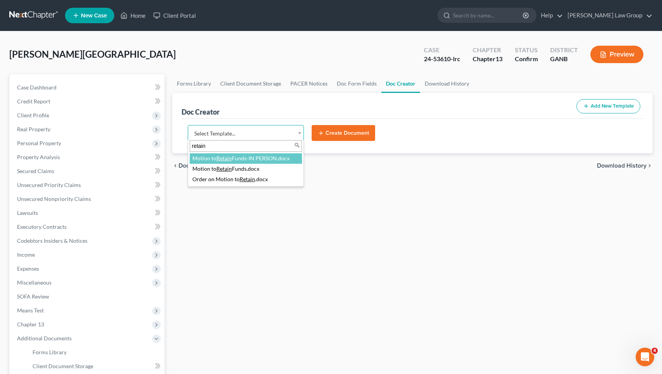
type input "retain"
select select "116640"
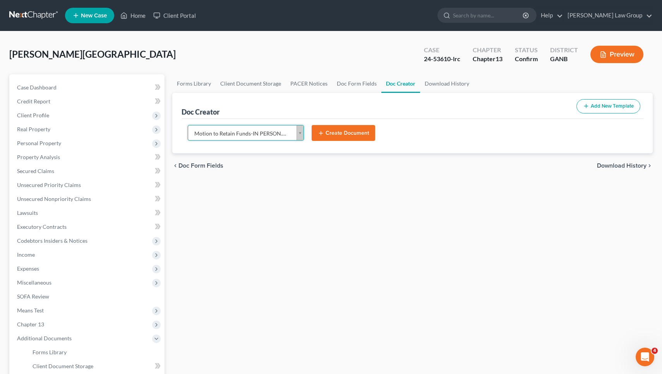
click at [337, 134] on button "Create Document" at bounding box center [343, 133] width 63 height 16
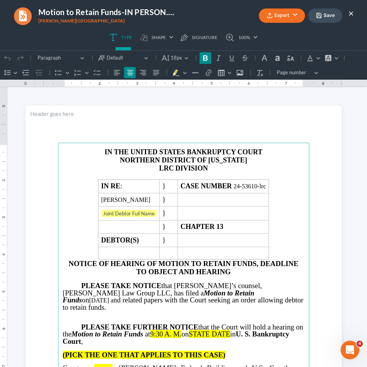
click at [166, 168] on strong "LRC" at bounding box center [166, 169] width 15 height 8
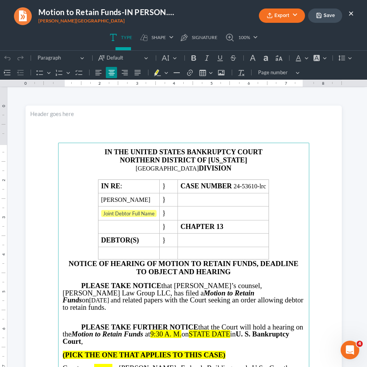
click at [159, 167] on p "ATLANTA DIVISION" at bounding box center [184, 169] width 242 height 8
click at [168, 59] on icon "Editor toolbar" at bounding box center [165, 58] width 8 height 8
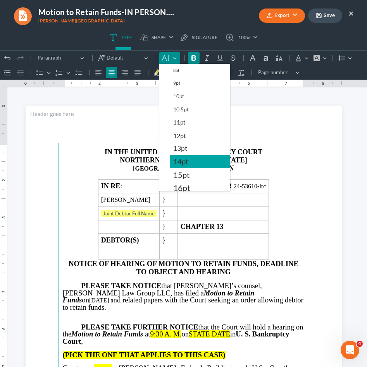
click at [183, 161] on span "14pt" at bounding box center [180, 161] width 15 height 9
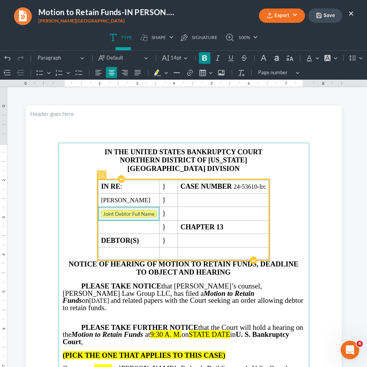
click at [134, 214] on tag "Joint Debtor Full Name" at bounding box center [128, 214] width 55 height 7
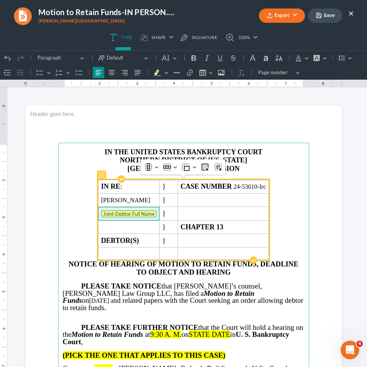
click at [134, 214] on tag "Joint Debtor Full Name" at bounding box center [128, 214] width 55 height 7
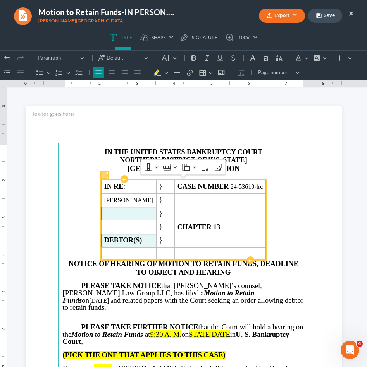
click at [142, 239] on strong "DEBTOR(S)" at bounding box center [123, 241] width 38 height 8
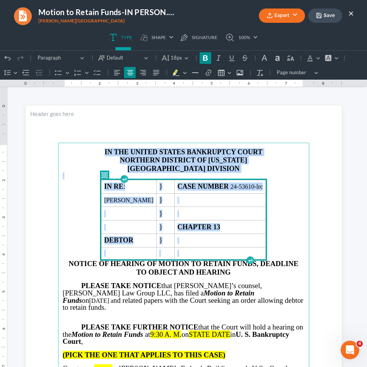
drag, startPoint x: 295, startPoint y: 251, endPoint x: 217, endPoint y: 141, distance: 134.6
click at [217, 141] on section "IN THE UNITED STATES BANKRUPTCY COURT NORTHERN DISTRICT OF GEORGIA ATLANTA DIVI…" at bounding box center [184, 310] width 316 height 409
copy main "IN THE UNITED STATES BANKRUPTCY COURT NORTHERN DISTRICT OF [US_STATE] ATLANTA D…"
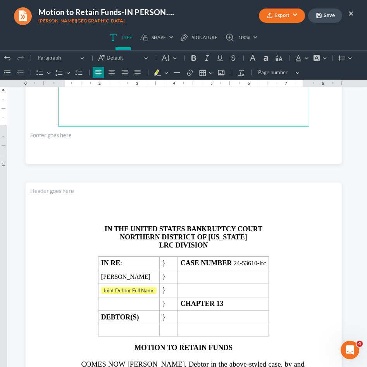
scroll to position [798, 0]
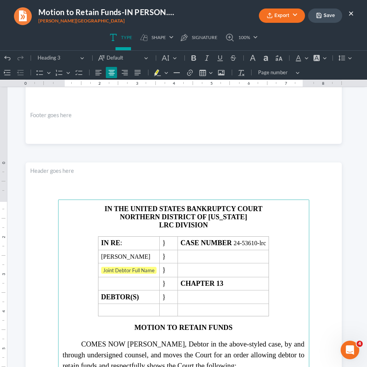
click at [286, 307] on main "IN THE UNITED STATES BANKRUPTCY COURT NORTHERN DISTRICT OF GEORGIA LRC DIVISION…" at bounding box center [183, 367] width 251 height 334
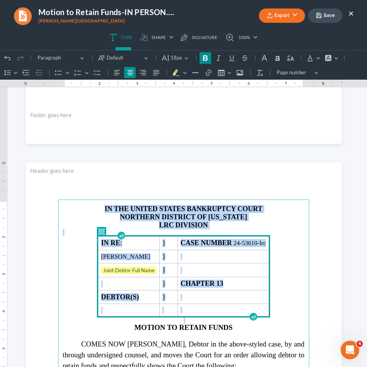
drag, startPoint x: 287, startPoint y: 309, endPoint x: 220, endPoint y: 191, distance: 135.5
click at [220, 191] on section "IN THE UNITED STATES BANKRUPTCY COURT NORTHERN DISTRICT OF GEORGIA LRC DIVISION…" at bounding box center [184, 367] width 316 height 409
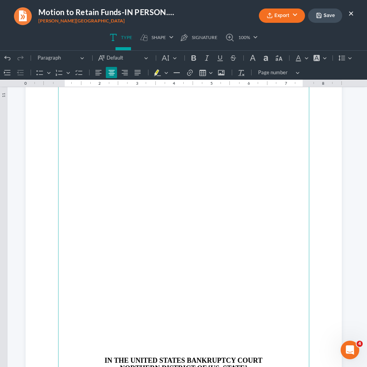
scroll to position [1845, 0]
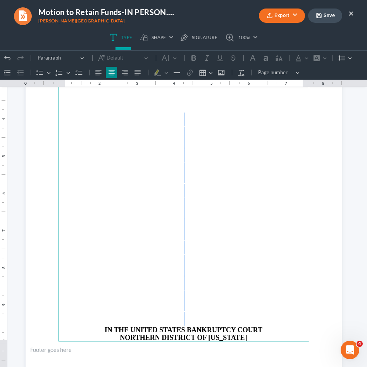
drag, startPoint x: 173, startPoint y: 313, endPoint x: 181, endPoint y: 111, distance: 202.2
click at [181, 111] on main "IN THE UNITED STATES BANKRUPTCY COURT NORTHERN DISTRICT OF GEORGIA" at bounding box center [183, 174] width 251 height 334
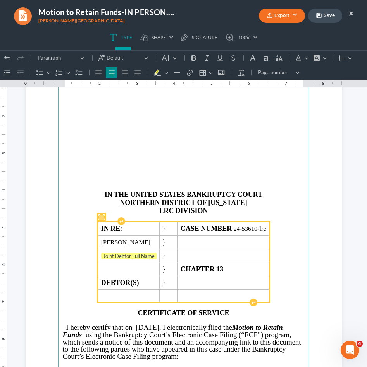
scroll to position [1759, 0]
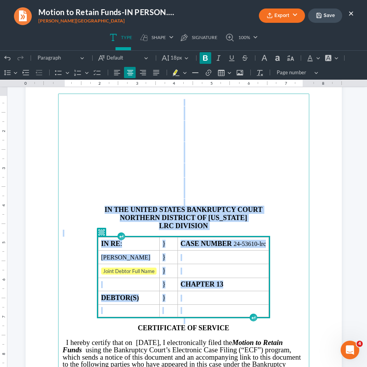
drag, startPoint x: 288, startPoint y: 309, endPoint x: 211, endPoint y: 81, distance: 241.3
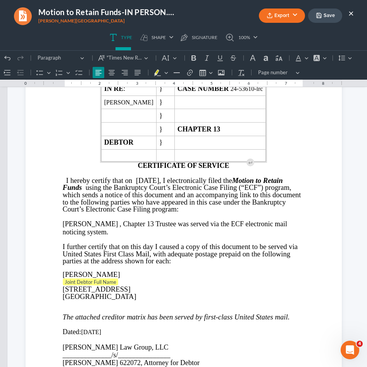
scroll to position [1786, 0]
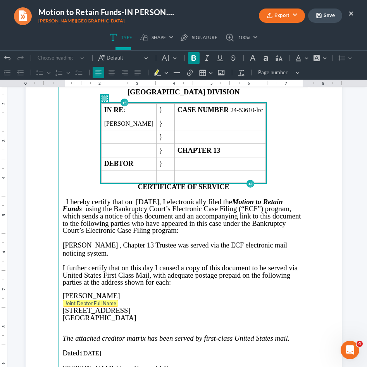
click at [90, 300] on span "Joint Debtor Full Name" at bounding box center [90, 303] width 51 height 6
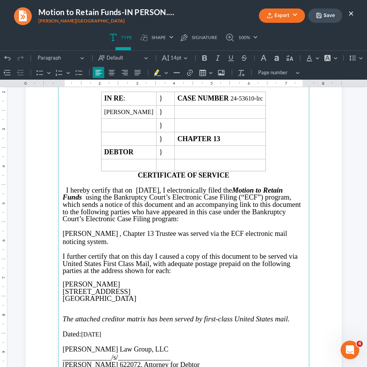
scroll to position [1799, 0]
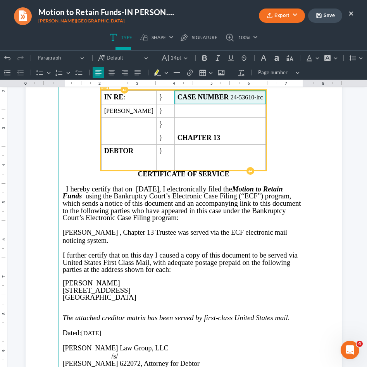
click at [230, 95] on span "CASE NUMBER" at bounding box center [203, 97] width 53 height 8
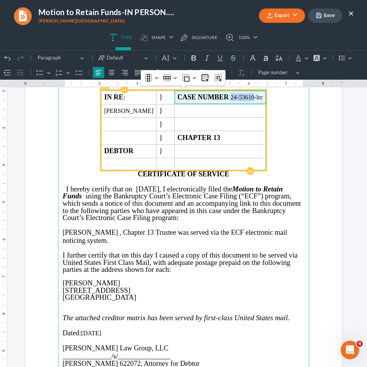
drag, startPoint x: 243, startPoint y: 95, endPoint x: 265, endPoint y: 97, distance: 22.5
click at [263, 97] on span "CASE NUMBER 24-53610-lrc" at bounding box center [220, 97] width 86 height 8
copy span "24-53610"
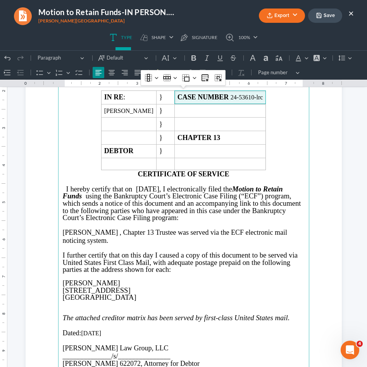
click at [120, 233] on span ", Chapter 13" at bounding box center [137, 233] width 34 height 8
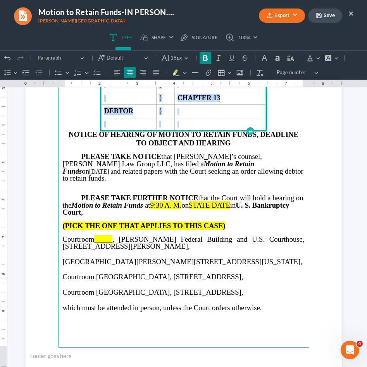
scroll to position [65, 0]
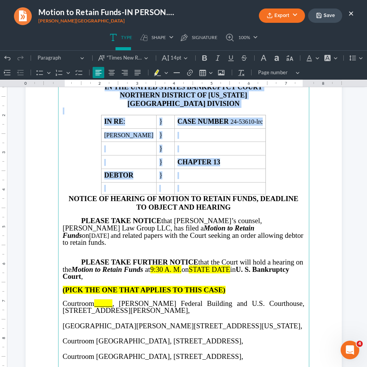
click at [163, 266] on span "9:30 A. M." at bounding box center [165, 270] width 31 height 8
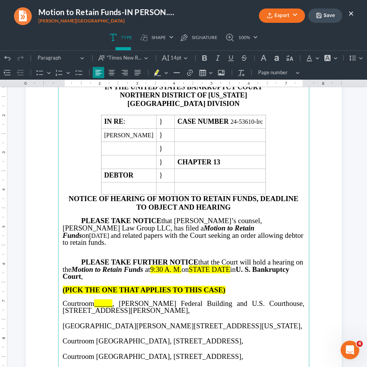
click at [172, 266] on span "9:30 A. M." at bounding box center [165, 270] width 31 height 8
drag, startPoint x: 206, startPoint y: 261, endPoint x: 247, endPoint y: 258, distance: 40.8
click at [247, 259] on p "PLEASE TAKE FURTHER NOTICE that the Court will hold a hearing on the Motion to …" at bounding box center [184, 270] width 242 height 22
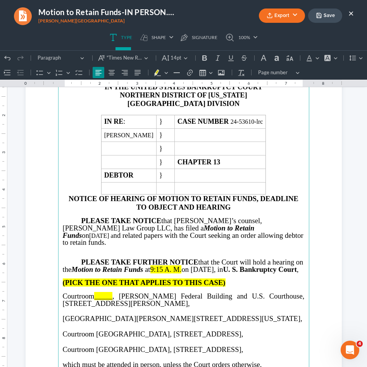
drag, startPoint x: 159, startPoint y: 260, endPoint x: 193, endPoint y: 261, distance: 33.7
click at [193, 261] on p "PLEASE TAKE FURTHER NOTICE that the Court will hold a hearing on the Motion to …" at bounding box center [184, 266] width 242 height 14
click at [332, 58] on button "Font Background Color Font Background Color" at bounding box center [330, 58] width 17 height 12
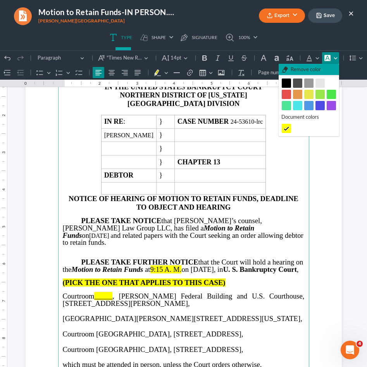
click at [320, 66] on button "Remove color Remove color" at bounding box center [308, 70] width 60 height 12
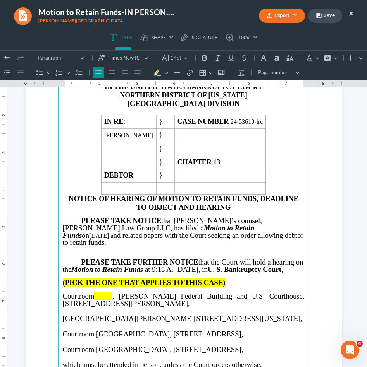
click at [77, 279] on strong "(PICK THE ONE THAT APPLIES TO THIS CASE)" at bounding box center [144, 283] width 163 height 8
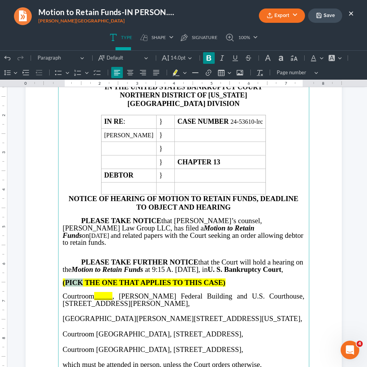
click at [77, 279] on strong "(PICK THE ONE THAT APPLIES TO THIS CASE)" at bounding box center [144, 283] width 163 height 8
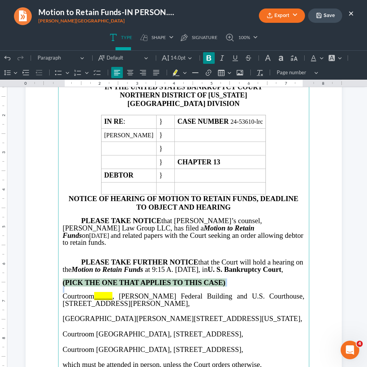
click at [77, 279] on strong "(PICK THE ONE THAT APPLIES TO THIS CASE)" at bounding box center [144, 283] width 163 height 8
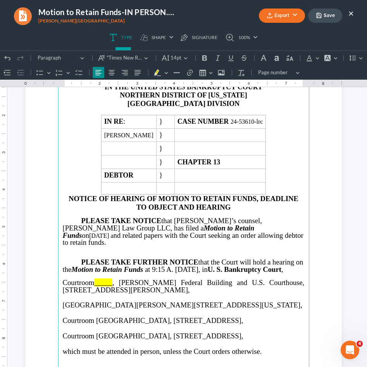
click at [98, 280] on span "_____" at bounding box center [103, 283] width 18 height 8
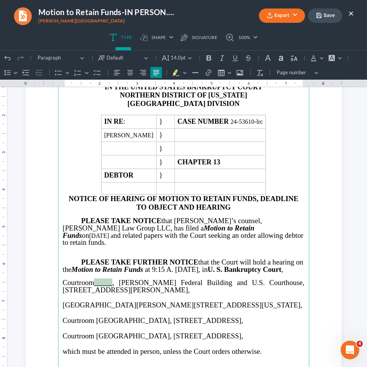
click at [98, 280] on span "_____" at bounding box center [103, 283] width 18 height 8
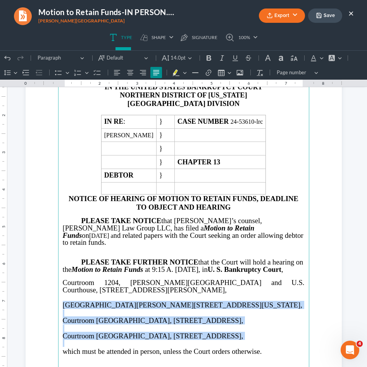
drag, startPoint x: 59, startPoint y: 301, endPoint x: 281, endPoint y: 344, distance: 225.9
click at [281, 344] on main "IN THE UNITED STATES BANKRUPTCY COURT NORTHERN DISTRICT OF GEORGIA ATLANTA DIVI…" at bounding box center [183, 245] width 251 height 334
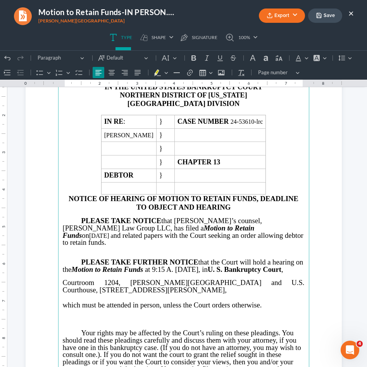
click at [253, 317] on p "Rich Text Editor, page-0-main" at bounding box center [184, 320] width 242 height 6
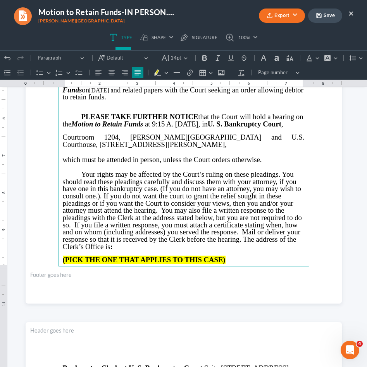
scroll to position [218, 0]
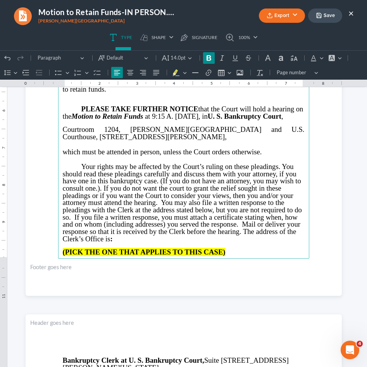
click at [155, 248] on strong "(PICK THE ONE THAT APPLIES TO THIS CASE)" at bounding box center [144, 252] width 163 height 8
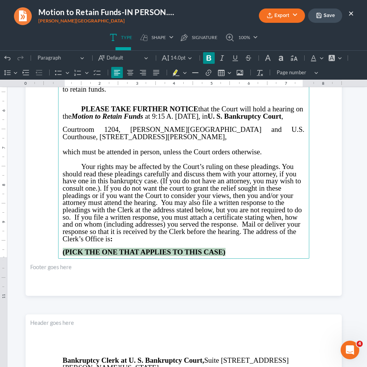
click at [155, 248] on strong "(PICK THE ONE THAT APPLIES TO THIS CASE)" at bounding box center [144, 252] width 163 height 8
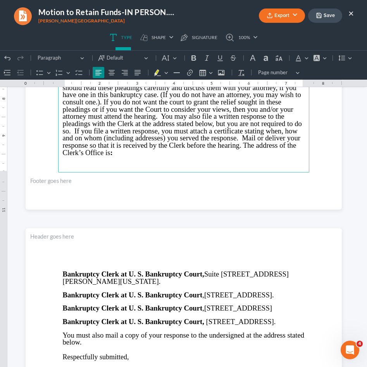
scroll to position [307, 0]
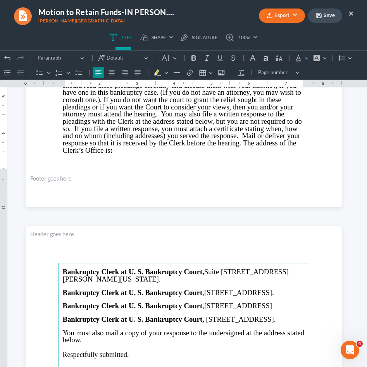
drag, startPoint x: 62, startPoint y: 291, endPoint x: 134, endPoint y: 341, distance: 87.2
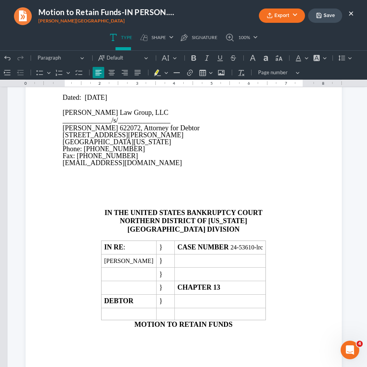
scroll to position [550, 0]
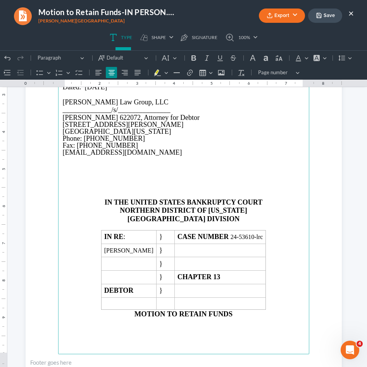
click at [158, 186] on p "Rich Text Editor, page-1-main" at bounding box center [184, 188] width 242 height 7
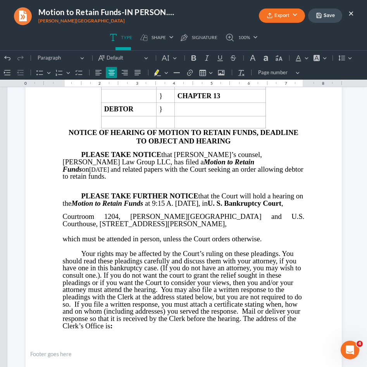
scroll to position [35, 0]
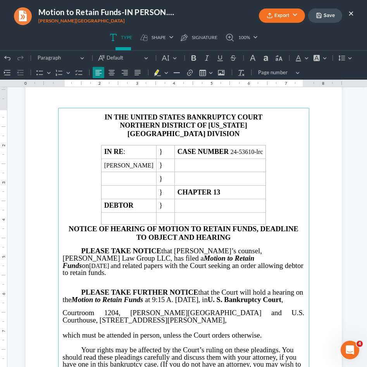
drag, startPoint x: 202, startPoint y: 259, endPoint x: 176, endPoint y: 257, distance: 26.4
click at [176, 257] on p "PLEASE TAKE NOTICE that Debtor’s counsel, Saedi Law Group LLC, has filed a Moti…" at bounding box center [184, 262] width 242 height 29
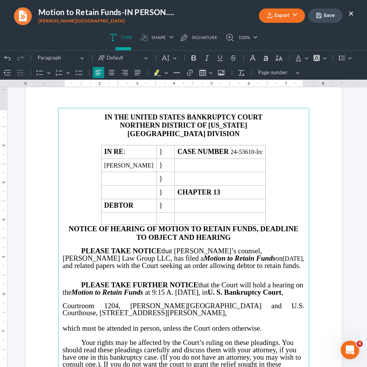
drag, startPoint x: 230, startPoint y: 258, endPoint x: 178, endPoint y: 259, distance: 51.9
click at [178, 259] on p "PLEASE TAKE NOTICE that Debtor’s counsel, Saedi Law Group LLC, has filed a Moti…" at bounding box center [184, 259] width 242 height 22
click at [174, 259] on p "PLEASE TAKE NOTICE that Debtor’s counsel, Saedi Law Group LLC, has filed a Moti…" at bounding box center [184, 259] width 242 height 22
drag, startPoint x: 175, startPoint y: 258, endPoint x: 230, endPoint y: 259, distance: 55.0
click at [230, 259] on p "PLEASE TAKE NOTICE that Debtor’s counsel, Saedi Law Group LLC, has filed a Moti…" at bounding box center [184, 259] width 242 height 22
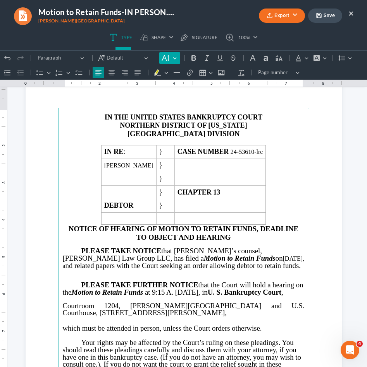
click at [170, 55] on button "Default" at bounding box center [169, 58] width 21 height 12
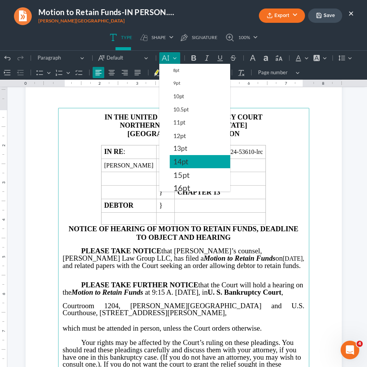
click at [183, 160] on span "14pt" at bounding box center [180, 161] width 15 height 9
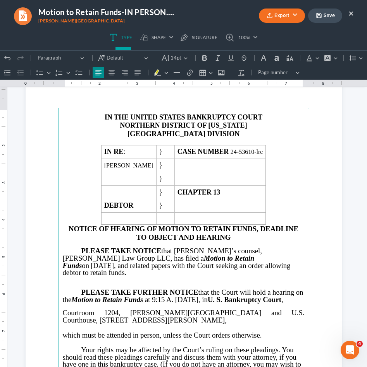
click at [121, 262] on span "September 18, 2025, a" at bounding box center [106, 266] width 30 height 8
drag, startPoint x: 232, startPoint y: 258, endPoint x: 178, endPoint y: 258, distance: 54.2
click at [121, 262] on span "September 18, 2025, a" at bounding box center [106, 266] width 30 height 8
drag, startPoint x: 175, startPoint y: 258, endPoint x: 232, endPoint y: 258, distance: 56.5
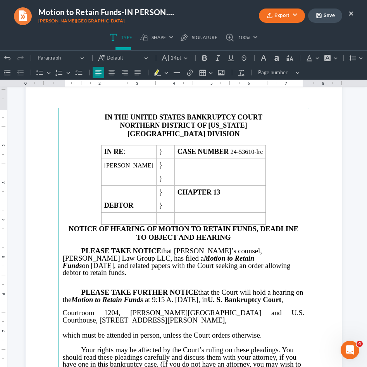
click at [121, 262] on span "September 18, 2025, a" at bounding box center [106, 266] width 30 height 8
copy p "[DATE]"
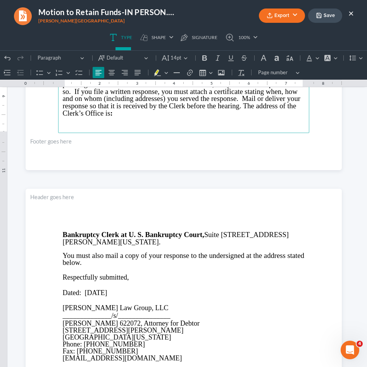
scroll to position [360, 0]
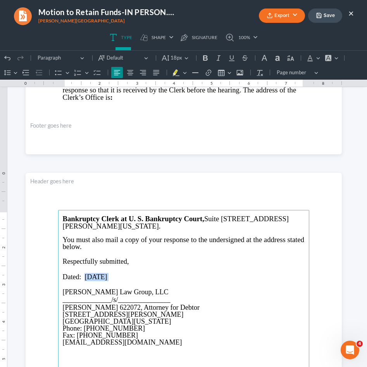
drag, startPoint x: 114, startPoint y: 274, endPoint x: 82, endPoint y: 274, distance: 32.5
click at [82, 274] on p "Dated: [DATE]" at bounding box center [184, 277] width 242 height 8
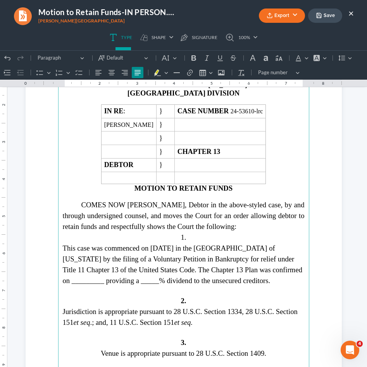
scroll to position [940, 0]
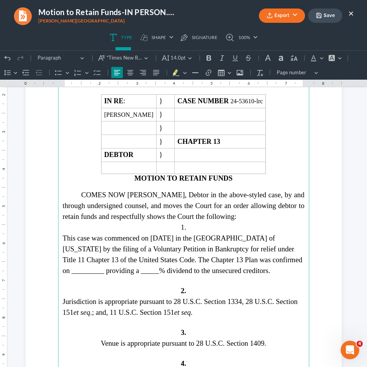
click at [182, 237] on span "This case was commenced on 04/09/2024 in the Northern District of Georgia by th…" at bounding box center [183, 254] width 240 height 41
click at [179, 237] on span "This case was commenced on 04/09, 2024 in the Northern District of Georgia by t…" at bounding box center [183, 254] width 240 height 41
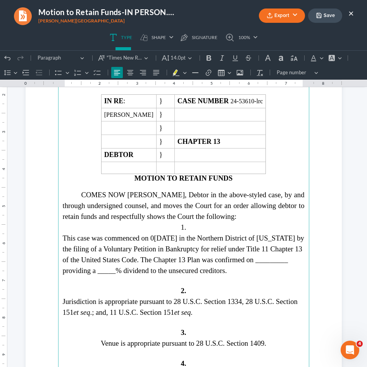
click at [170, 236] on span "This case was commenced on 0April 9, 2024 in the Northern District of Georgia b…" at bounding box center [183, 254] width 241 height 41
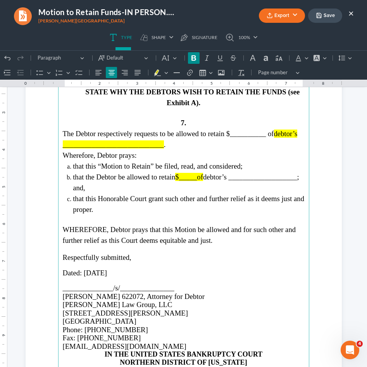
scroll to position [1393, 0]
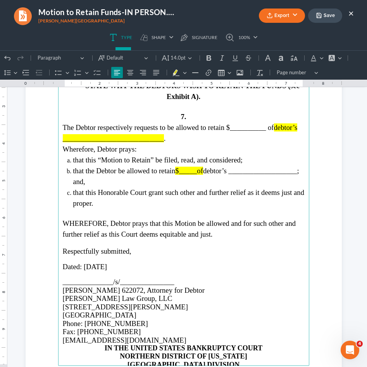
drag, startPoint x: 113, startPoint y: 259, endPoint x: 82, endPoint y: 260, distance: 31.4
click at [82, 263] on p "Dated: [DATE]" at bounding box center [184, 267] width 242 height 8
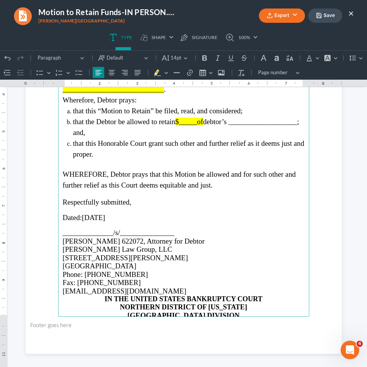
scroll to position [1449, 0]
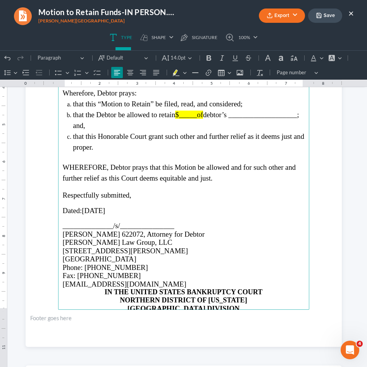
click at [150, 280] on p "[EMAIL_ADDRESS][DOMAIN_NAME]" at bounding box center [184, 284] width 242 height 8
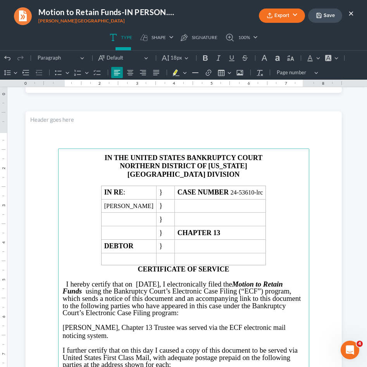
scroll to position [1706, 0]
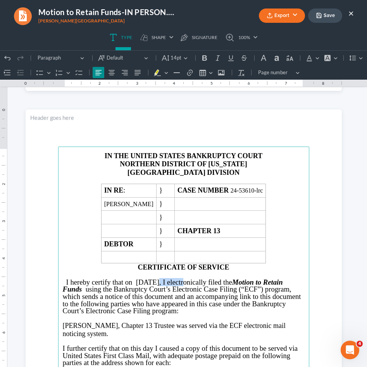
drag, startPoint x: 176, startPoint y: 283, endPoint x: 144, endPoint y: 283, distance: 31.7
click at [144, 283] on span "I hereby certify that on [DATE], I electronically filed the" at bounding box center [149, 282] width 166 height 8
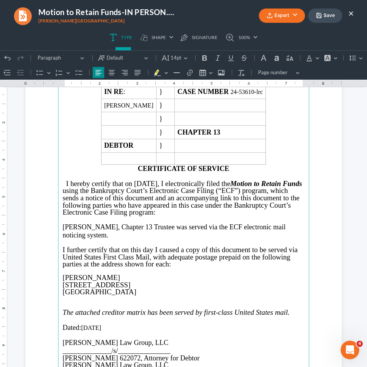
scroll to position [1810, 0]
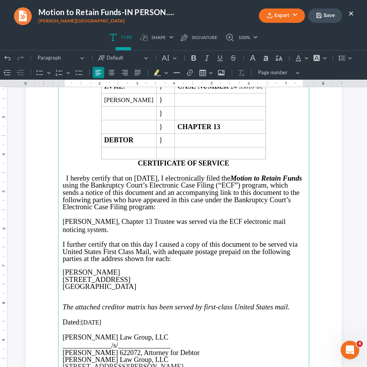
drag, startPoint x: 107, startPoint y: 317, endPoint x: 81, endPoint y: 317, distance: 26.7
click at [81, 319] on p "Dated: [DATE]" at bounding box center [184, 323] width 242 height 8
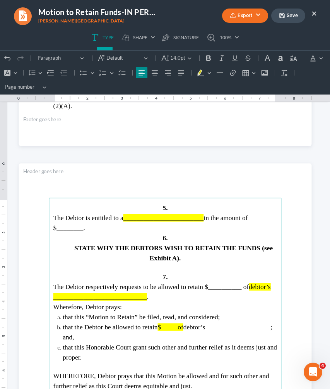
scroll to position [1147, 0]
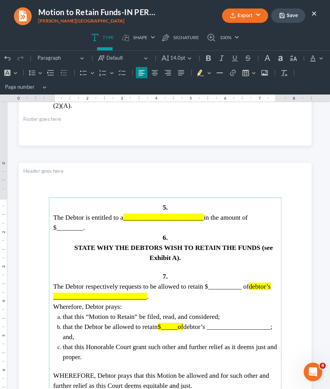
click at [190, 216] on span "________________________" at bounding box center [163, 216] width 81 height 7
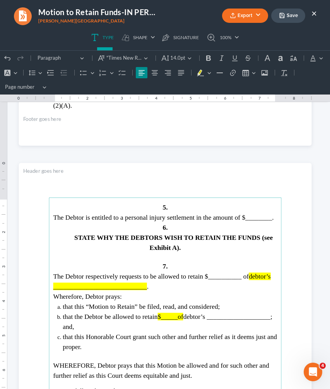
click at [72, 221] on span "The Debtor is entitled to a personal injury settlement in the amount of $______…" at bounding box center [163, 216] width 221 height 7
click at [219, 279] on span "The Debtor respectively requests to be allowed to retain $__________ of" at bounding box center [151, 275] width 196 height 7
click at [136, 290] on span "debtor’s ____________________________" at bounding box center [152, 280] width 199 height 17
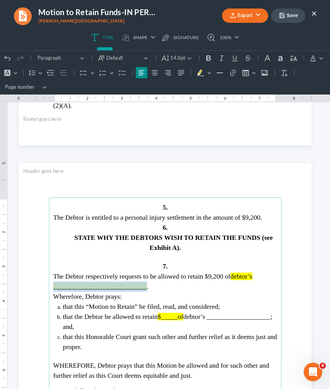
click at [136, 290] on span "debtor’s ____________________________" at bounding box center [152, 280] width 199 height 17
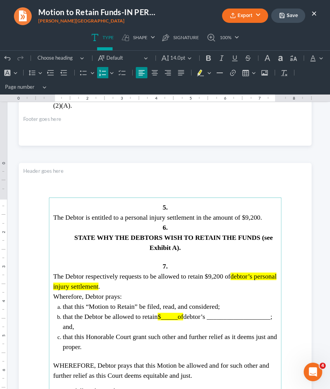
click at [160, 320] on span "$_____of" at bounding box center [171, 315] width 26 height 7
drag, startPoint x: 160, startPoint y: 321, endPoint x: 175, endPoint y: 321, distance: 15.5
click at [175, 320] on span "$_____of" at bounding box center [171, 315] width 26 height 7
click at [234, 322] on span "debtor’s ___________________; and," at bounding box center [167, 320] width 209 height 17
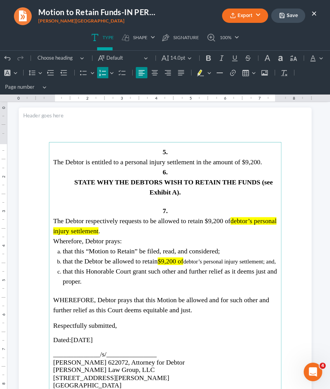
scroll to position [1203, 0]
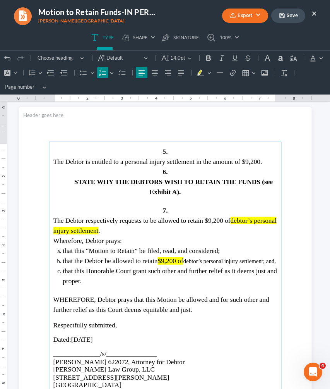
drag, startPoint x: 156, startPoint y: 266, endPoint x: 184, endPoint y: 266, distance: 28.3
click at [184, 266] on li "that the Debtor be allowed to retain $9,200 of debtor’s personal injury settlem…" at bounding box center [170, 261] width 214 height 10
click at [211, 73] on icon "Editor toolbar" at bounding box center [209, 73] width 4 height 8
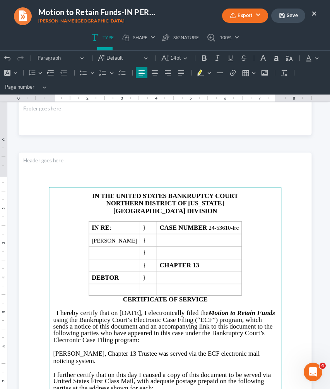
scroll to position [1558, 0]
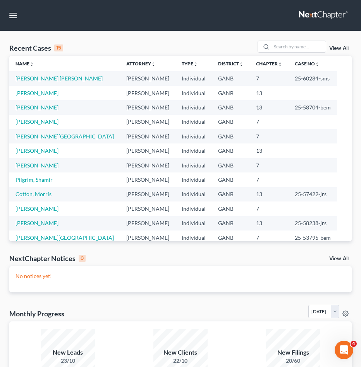
click at [31, 81] on link "[PERSON_NAME] [PERSON_NAME]" at bounding box center [58, 78] width 87 height 7
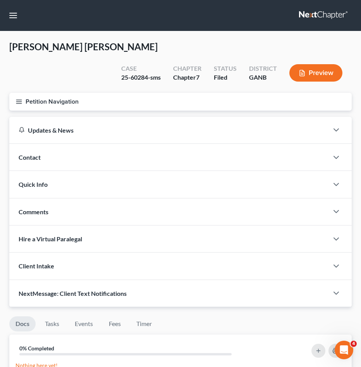
click at [31, 93] on button "Petition Navigation" at bounding box center [180, 102] width 342 height 18
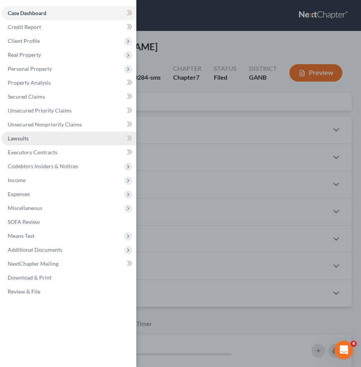
click at [45, 139] on link "Lawsuits" at bounding box center [69, 139] width 135 height 14
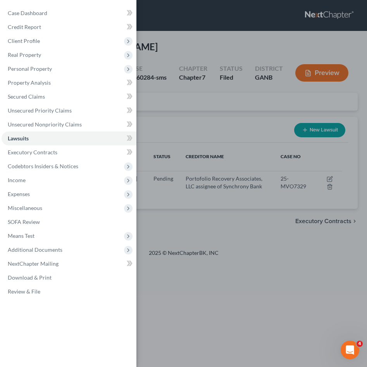
click at [212, 115] on div "Case Dashboard Payments Invoices Payments Payments Credit Report Client Profile" at bounding box center [183, 183] width 367 height 367
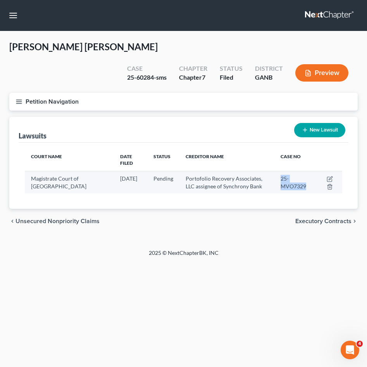
drag, startPoint x: 290, startPoint y: 154, endPoint x: 313, endPoint y: 161, distance: 24.2
click at [306, 175] on span "25-MVO7329" at bounding box center [293, 182] width 26 height 14
copy span "25-MVO7329"
drag, startPoint x: 180, startPoint y: 152, endPoint x: 243, endPoint y: 162, distance: 63.8
click at [243, 175] on span "Portofolio Recovery Associates, LLC assignee of Synchrony Bank" at bounding box center [223, 182] width 77 height 14
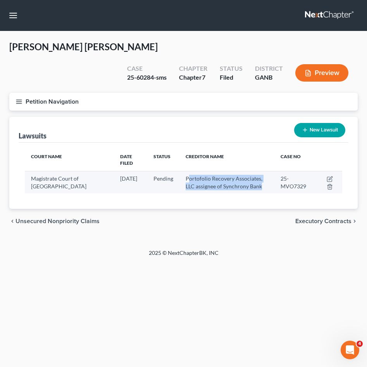
click at [243, 175] on span "Portofolio Recovery Associates, LLC assignee of Synchrony Bank" at bounding box center [223, 182] width 77 height 14
drag, startPoint x: 243, startPoint y: 162, endPoint x: 178, endPoint y: 155, distance: 65.7
click at [185, 175] on span "Portofolio Recovery Associates, LLC assignee of Synchrony Bank" at bounding box center [223, 182] width 77 height 14
copy span "Portofolio Recovery Associates, LLC assignee of Synchrony Bank"
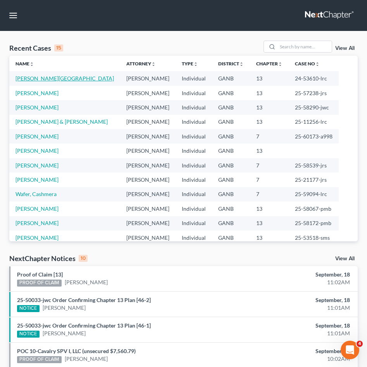
click at [33, 80] on link "[PERSON_NAME][GEOGRAPHIC_DATA]" at bounding box center [64, 78] width 98 height 7
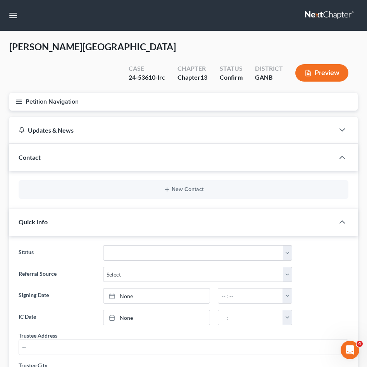
click at [33, 93] on button "Petition Navigation" at bounding box center [183, 102] width 348 height 18
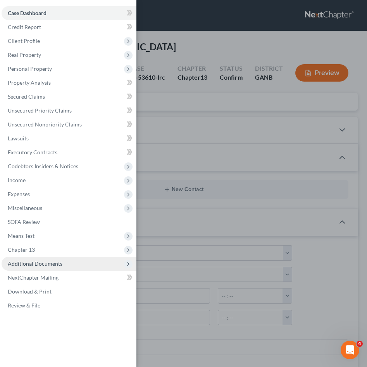
click at [33, 265] on span "Additional Documents" at bounding box center [35, 264] width 55 height 7
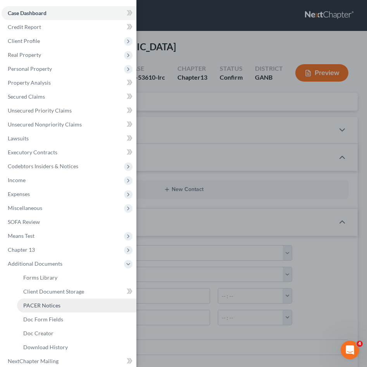
click at [38, 303] on span "PACER Notices" at bounding box center [41, 305] width 37 height 7
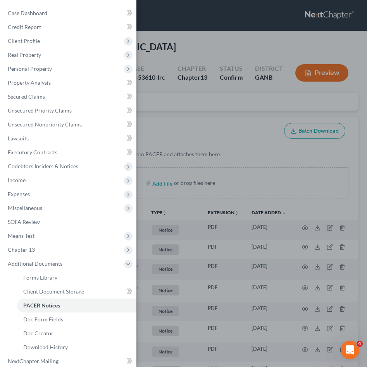
click at [207, 120] on div "Case Dashboard Payments Invoices Payments Payments Credit Report Client Profile" at bounding box center [183, 183] width 367 height 367
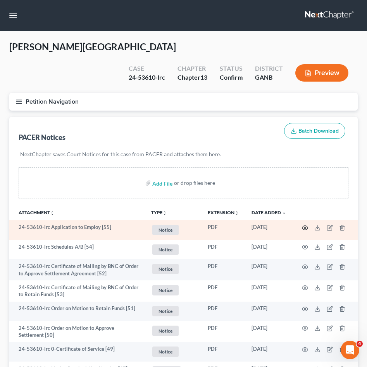
click at [304, 225] on icon "button" at bounding box center [305, 228] width 6 height 6
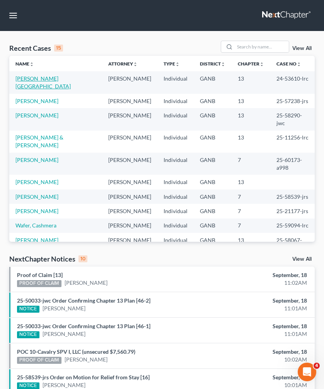
click at [43, 77] on link "[PERSON_NAME][GEOGRAPHIC_DATA]" at bounding box center [42, 82] width 55 height 14
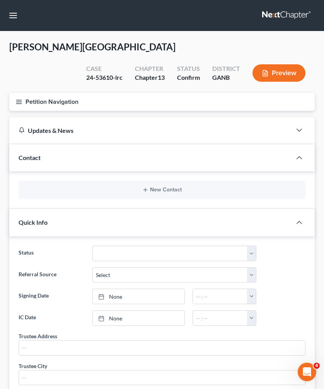
click at [39, 93] on button "Petition Navigation" at bounding box center [162, 102] width 306 height 18
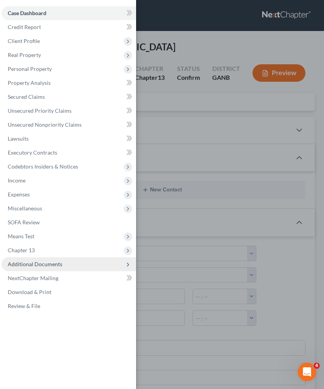
click at [43, 268] on span "Additional Documents" at bounding box center [69, 264] width 135 height 14
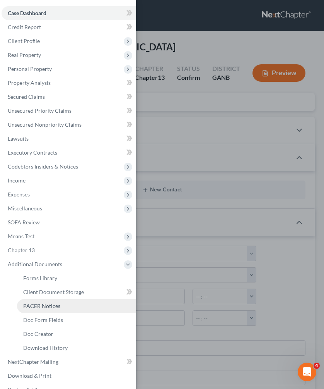
click at [47, 303] on span "PACER Notices" at bounding box center [41, 305] width 37 height 7
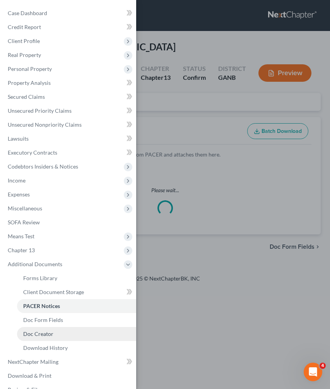
click at [46, 334] on span "Doc Creator" at bounding box center [38, 333] width 30 height 7
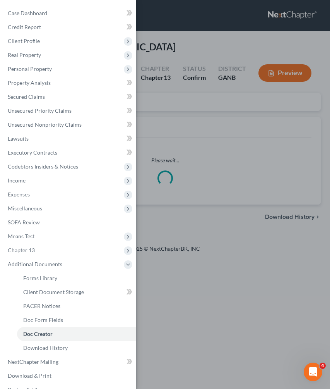
click at [219, 108] on div "Case Dashboard Payments Invoices Payments Payments Credit Report Client Profile" at bounding box center [165, 194] width 330 height 389
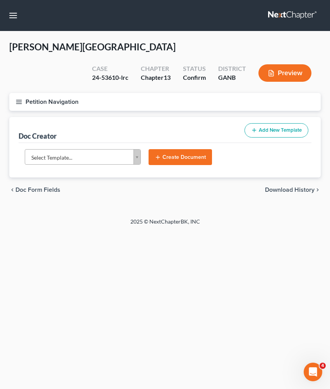
click at [120, 136] on body "Home New Case Client Portal [PERSON_NAME] Law Group [EMAIL_ADDRESS][DOMAIN_NAME…" at bounding box center [165, 194] width 330 height 389
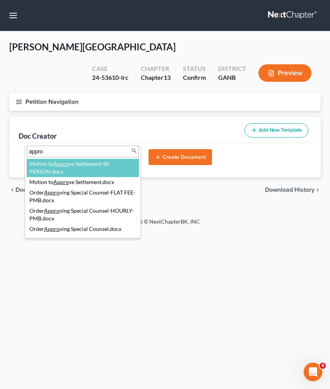
type input "appro"
select select "116626"
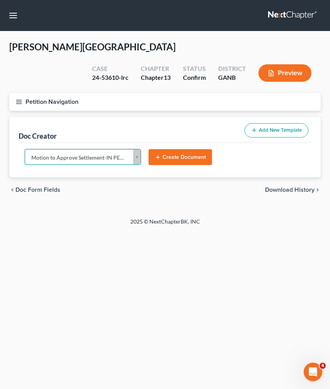
click at [182, 149] on button "Create Document" at bounding box center [180, 157] width 63 height 16
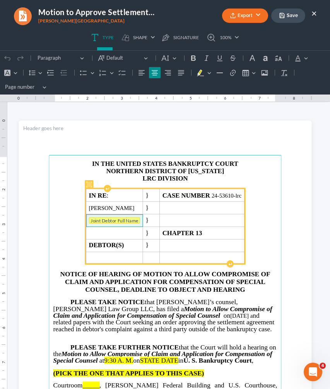
click at [113, 218] on tag "Joint Debtor Full Name" at bounding box center [114, 220] width 51 height 7
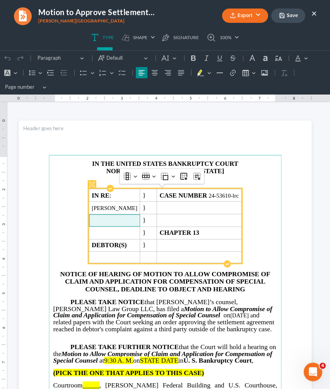
click at [121, 357] on span "9:30 A. M." at bounding box center [118, 359] width 29 height 7
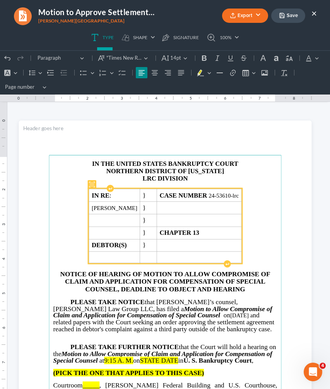
drag, startPoint x: 188, startPoint y: 357, endPoint x: 151, endPoint y: 357, distance: 36.8
click at [151, 357] on p "PLEASE TAKE FURTHER NOTICE that the Court will hold a hearing on the Motion to …" at bounding box center [165, 353] width 224 height 20
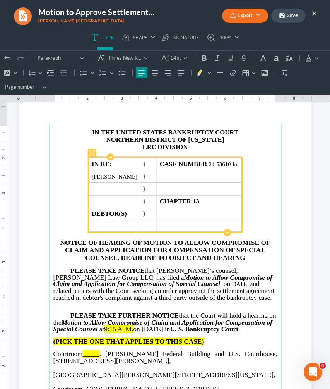
scroll to position [33, 0]
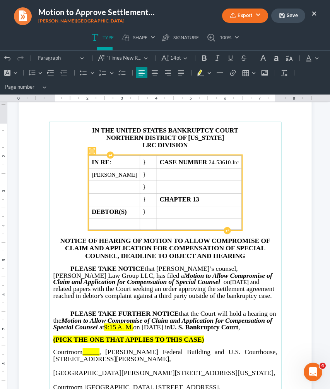
click at [93, 355] on span "_____" at bounding box center [90, 351] width 17 height 7
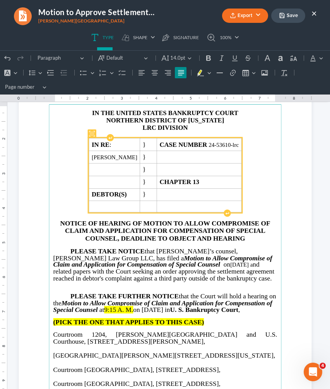
scroll to position [57, 0]
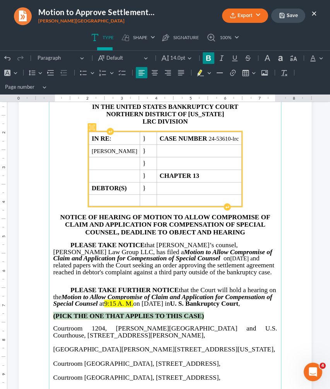
drag, startPoint x: 208, startPoint y: 317, endPoint x: 45, endPoint y: 323, distance: 163.1
click at [45, 323] on section "IN THE UNITED STATES BANKRUPTCY COURT NORTHERN DISTRICT OF [US_STATE] LRC DIVIS…" at bounding box center [165, 252] width 293 height 379
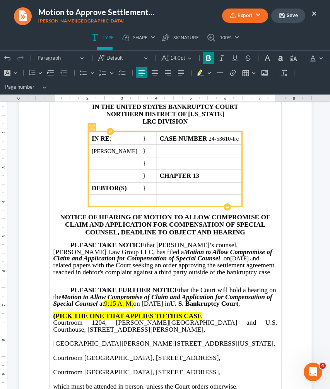
click at [70, 318] on strong "(PICK THE ONE THAT APPLIES TO THIS CASE" at bounding box center [127, 315] width 149 height 7
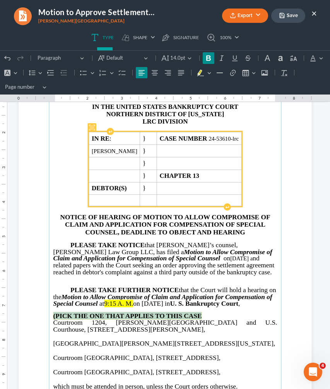
click at [70, 318] on strong "(PICK THE ONE THAT APPLIES TO THIS CASE" at bounding box center [127, 315] width 149 height 7
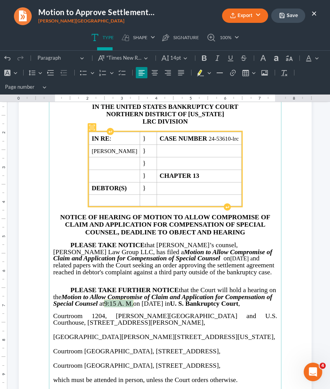
drag, startPoint x: 108, startPoint y: 303, endPoint x: 139, endPoint y: 301, distance: 30.6
click at [139, 301] on p "PLEASE TAKE FURTHER NOTICE that the Court will hold a hearing on the Motion to …" at bounding box center [165, 296] width 224 height 20
click at [316, 60] on button "Font Color Font Color" at bounding box center [311, 58] width 17 height 12
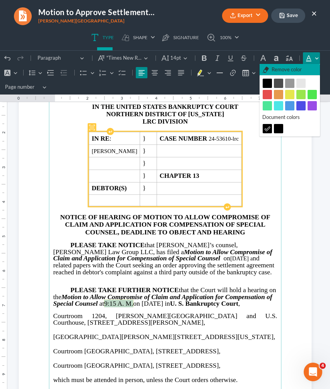
click at [296, 67] on span "Remove color" at bounding box center [287, 70] width 30 height 8
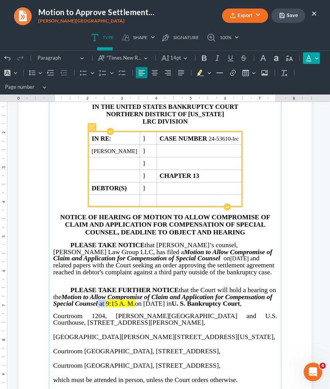
click at [311, 58] on icon "Editor toolbar" at bounding box center [309, 58] width 8 height 8
click at [16, 75] on button "Font Background Color Font Background Color" at bounding box center [10, 73] width 17 height 12
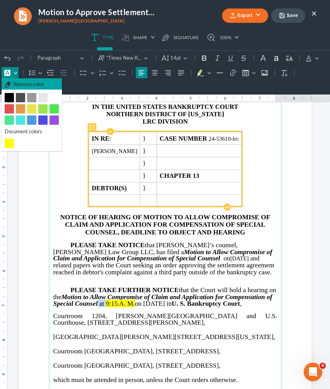
click at [17, 82] on span "Remove color" at bounding box center [29, 85] width 30 height 8
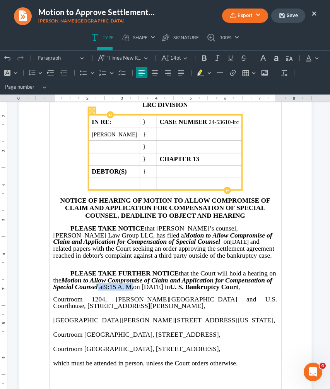
scroll to position [74, 0]
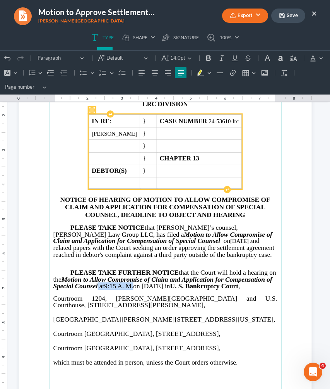
drag, startPoint x: 50, startPoint y: 321, endPoint x: 249, endPoint y: 358, distance: 201.7
click at [249, 358] on main "IN THE UNITED STATES BANKRUPTCY COURT NORTHERN DISTRICT OF [US_STATE] LRC DIVIS…" at bounding box center [165, 236] width 233 height 310
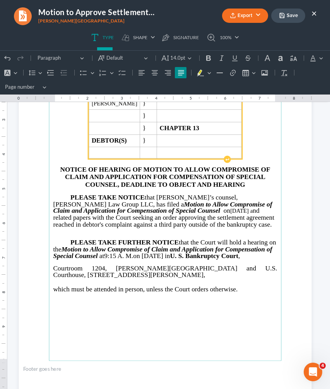
scroll to position [105, 0]
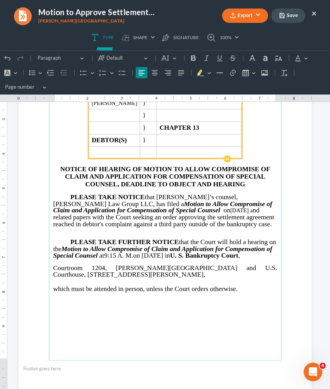
drag, startPoint x: 182, startPoint y: 209, endPoint x: 156, endPoint y: 209, distance: 25.9
click at [156, 209] on p "PLEASE TAKE NOTICE that [PERSON_NAME]’s counsel, [PERSON_NAME] Law Group LLC, h…" at bounding box center [165, 211] width 224 height 34
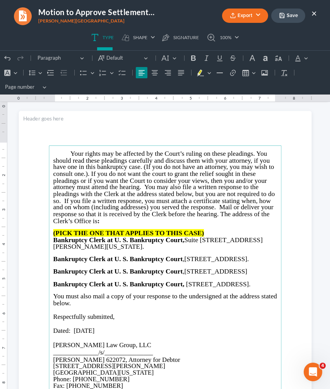
scroll to position [419, 0]
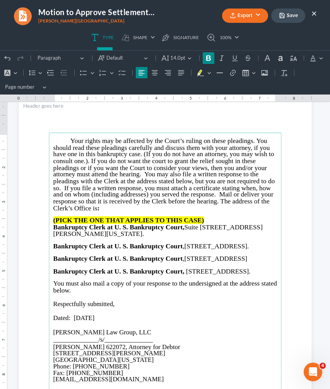
click at [202, 217] on p "(PICK THE ONE THAT APPLIES TO THIS CASE)" at bounding box center [165, 220] width 224 height 7
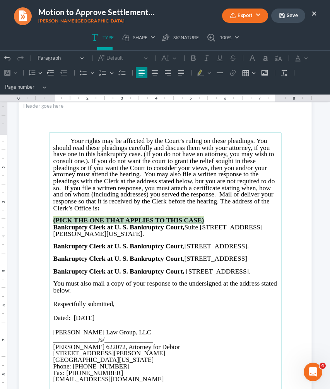
click at [202, 217] on p "(PICK THE ONE THAT APPLIES TO THIS CASE)" at bounding box center [165, 220] width 224 height 7
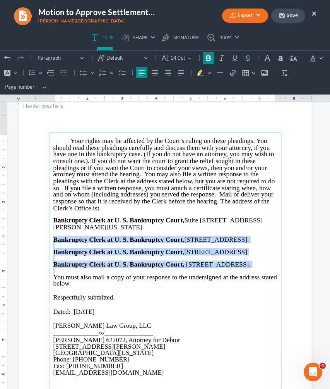
drag, startPoint x: 49, startPoint y: 236, endPoint x: 120, endPoint y: 284, distance: 85.6
click at [120, 284] on main "Your rights may be affected by the Court’s ruling on these pleadings. You shoul…" at bounding box center [165, 287] width 233 height 310
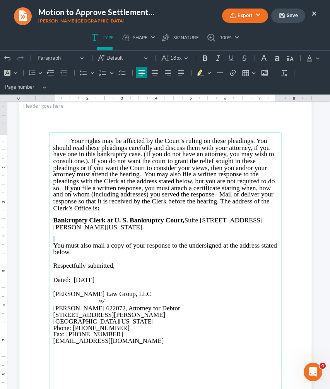
drag, startPoint x: 98, startPoint y: 276, endPoint x: 91, endPoint y: 276, distance: 6.2
click at [91, 276] on span "Dated: [DATE]" at bounding box center [73, 279] width 41 height 7
click at [100, 276] on p "Dated: [DATE]" at bounding box center [165, 279] width 224 height 7
drag, startPoint x: 100, startPoint y: 276, endPoint x: 72, endPoint y: 276, distance: 28.6
click at [72, 276] on p "Dated: [DATE]" at bounding box center [165, 279] width 224 height 7
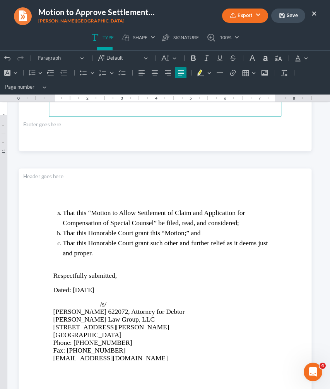
scroll to position [1542, 0]
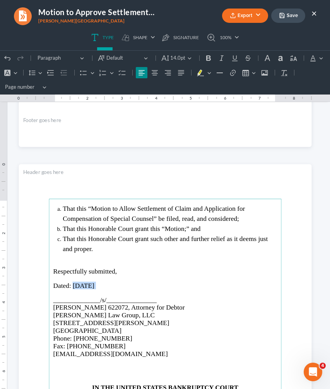
drag, startPoint x: 101, startPoint y: 282, endPoint x: 70, endPoint y: 285, distance: 30.7
click at [70, 285] on p "Dated: [DATE]" at bounding box center [165, 285] width 224 height 8
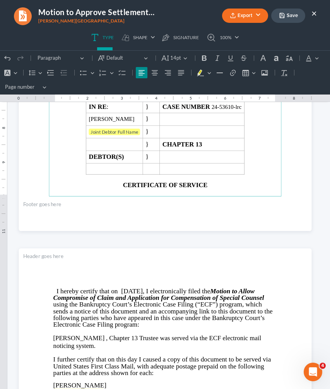
scroll to position [1865, 0]
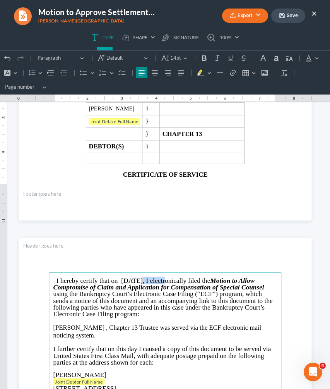
drag, startPoint x: 158, startPoint y: 281, endPoint x: 130, endPoint y: 281, distance: 28.3
click at [129, 281] on span "I hereby certify that on [DATE], I electronically filed the" at bounding box center [133, 279] width 154 height 7
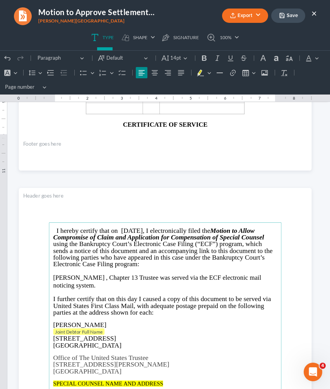
scroll to position [1915, 0]
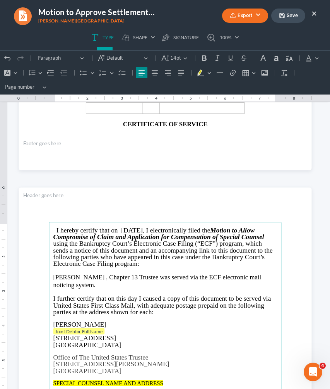
click at [95, 278] on p "[PERSON_NAME] , Chapter 13 Trustee was served via the ECF electronic mail notic…" at bounding box center [165, 281] width 224 height 15
click at [91, 328] on span "Joint Debtor Full Name" at bounding box center [79, 331] width 48 height 6
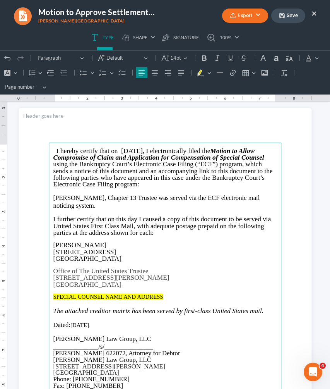
scroll to position [1995, 0]
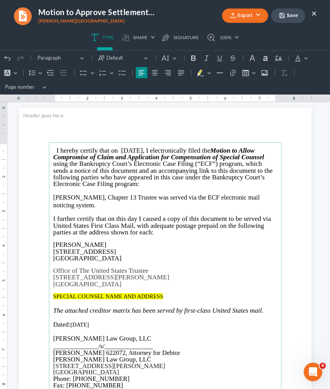
drag, startPoint x: 96, startPoint y: 322, endPoint x: 69, endPoint y: 320, distance: 27.2
click at [69, 321] on p "Dated: [DATE]" at bounding box center [165, 324] width 224 height 7
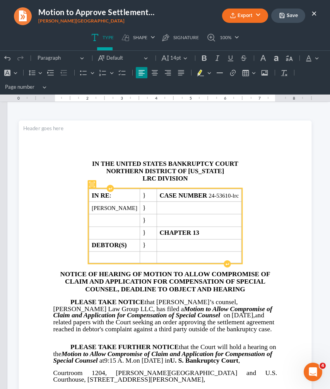
scroll to position [0, 0]
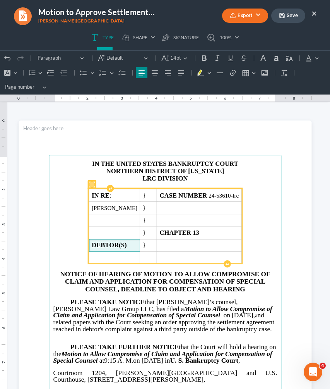
click at [127, 243] on strong "DEBTOR(S)" at bounding box center [108, 245] width 35 height 7
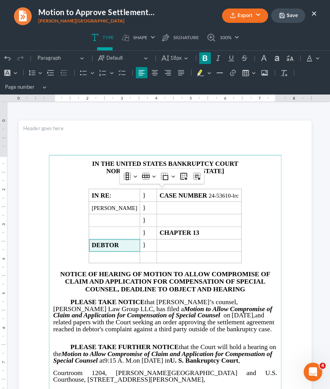
click at [108, 176] on p "LRC DIVISION" at bounding box center [165, 178] width 224 height 7
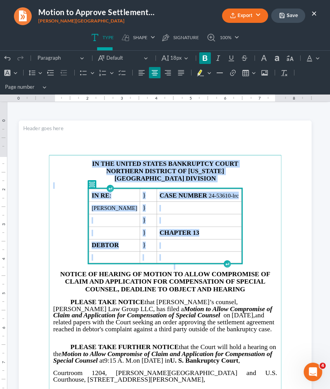
drag, startPoint x: 258, startPoint y: 255, endPoint x: 209, endPoint y: 147, distance: 118.7
click at [209, 147] on section "IN THE UNITED STATES BANKRUPTCY COURT NORTHERN DISTRICT OF [US_STATE] ATLANTA D…" at bounding box center [165, 309] width 293 height 379
copy main "IN THE UNITED STATES BANKRUPTCY COURT NORTHERN DISTRICT OF [US_STATE] ATLANTA D…"
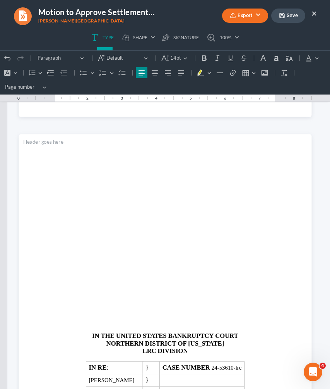
scroll to position [828, 0]
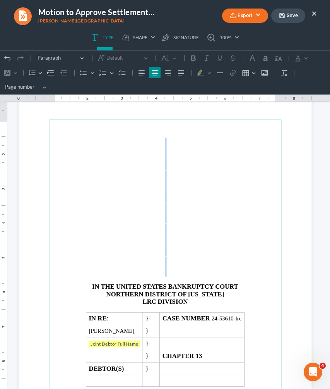
drag, startPoint x: 180, startPoint y: 269, endPoint x: 170, endPoint y: 124, distance: 145.5
click at [170, 124] on main "IN THE UNITED STATES BANKRUPTCY COURT NORTHERN DISTRICT OF [US_STATE] LRC DIVIS…" at bounding box center [165, 274] width 233 height 310
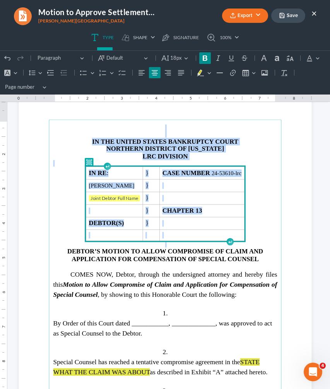
drag, startPoint x: 258, startPoint y: 235, endPoint x: 208, endPoint y: 118, distance: 126.8
click at [208, 118] on section "IN THE UNITED STATES BANKRUPTCY COURT NORTHERN DISTRICT OF [US_STATE] LRC DIVIS…" at bounding box center [165, 274] width 293 height 379
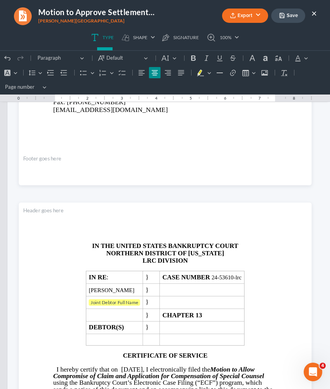
scroll to position [1527, 0]
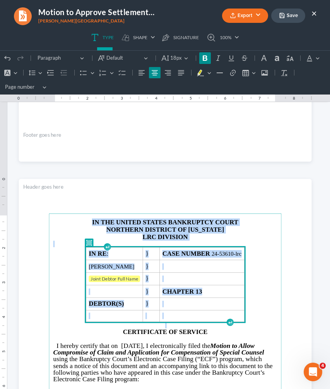
drag, startPoint x: 257, startPoint y: 319, endPoint x: 235, endPoint y: 184, distance: 137.3
click at [235, 184] on section "IN THE UNITED STATES BANKRUPTCY COURT NORTHERN DISTRICT OF [US_STATE] LRC DIVIS…" at bounding box center [165, 368] width 293 height 379
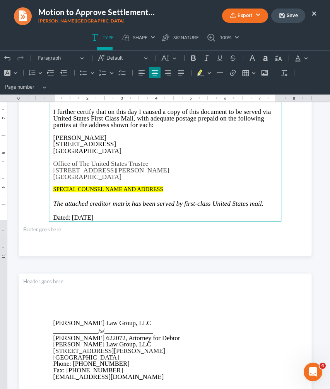
scroll to position [1832, 0]
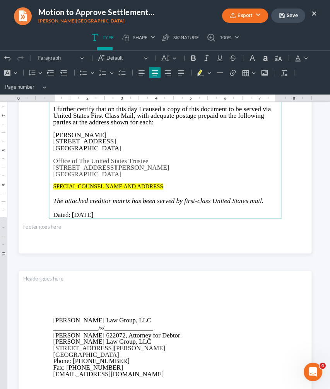
click at [106, 183] on span "SPECIAL COUNSEL NAME AND ADDRESS" at bounding box center [108, 186] width 110 height 6
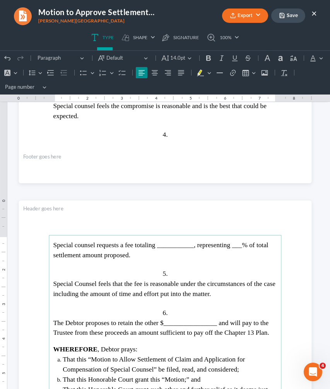
scroll to position [1100, 0]
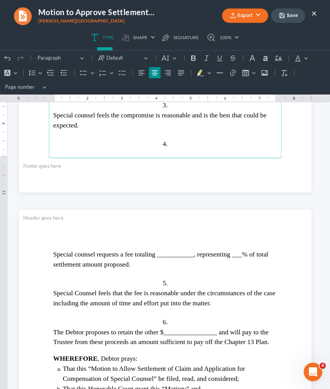
click at [189, 254] on span "Special counsel requests a fee totaling ___________, representing ___% of total…" at bounding box center [160, 258] width 215 height 17
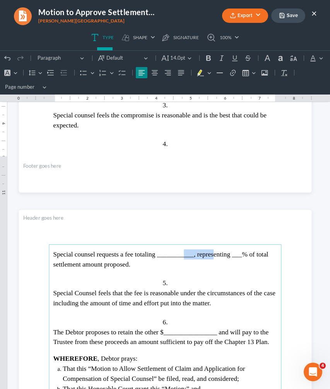
click at [189, 254] on span "Special counsel requests a fee totaling ___________, representing ___% of total…" at bounding box center [160, 258] width 215 height 17
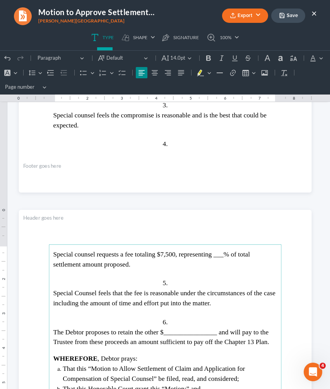
click at [228, 257] on span "Special counsel requests a fee totaling $7,500, representing ___% of total sett…" at bounding box center [151, 258] width 197 height 17
click at [209, 329] on span "The Debtor proposes to retain the other $________________ and will pay to the T…" at bounding box center [161, 336] width 216 height 17
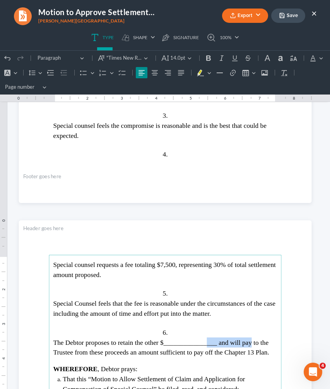
scroll to position [1089, 0]
